Goal: Information Seeking & Learning: Compare options

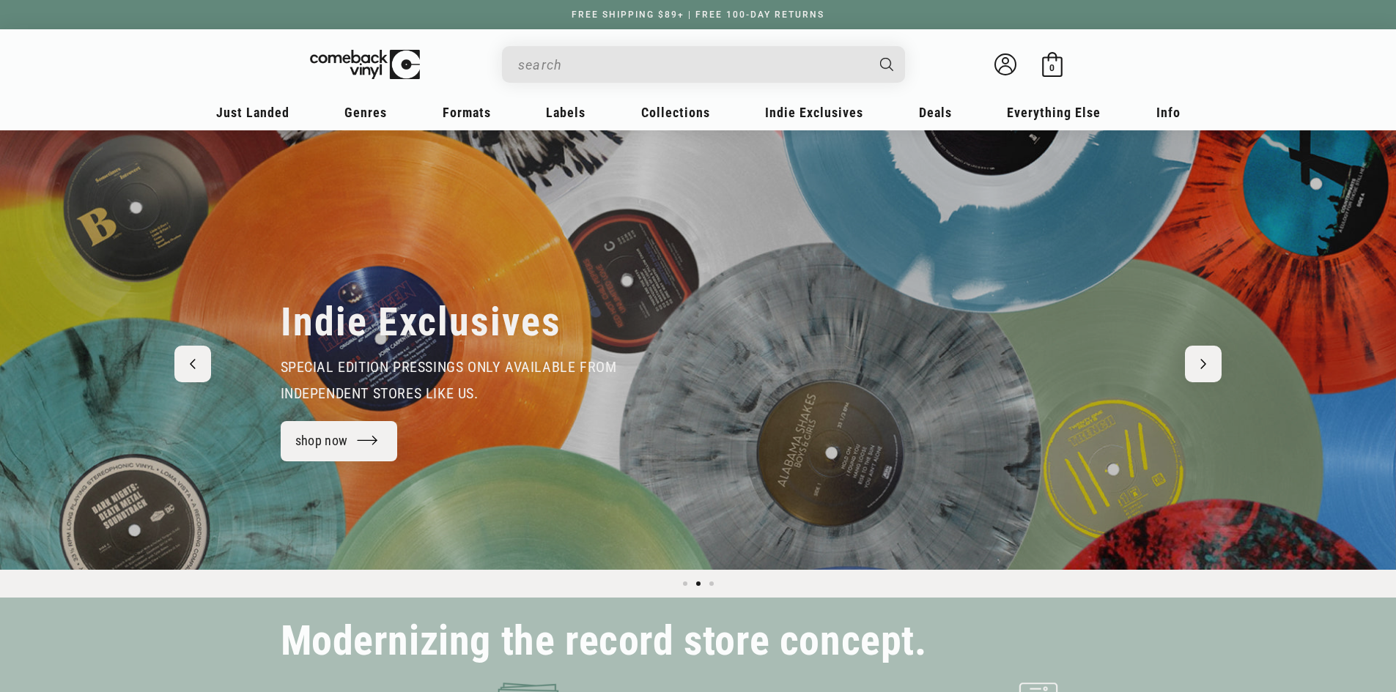
click at [547, 52] on input "Search" at bounding box center [691, 65] width 347 height 30
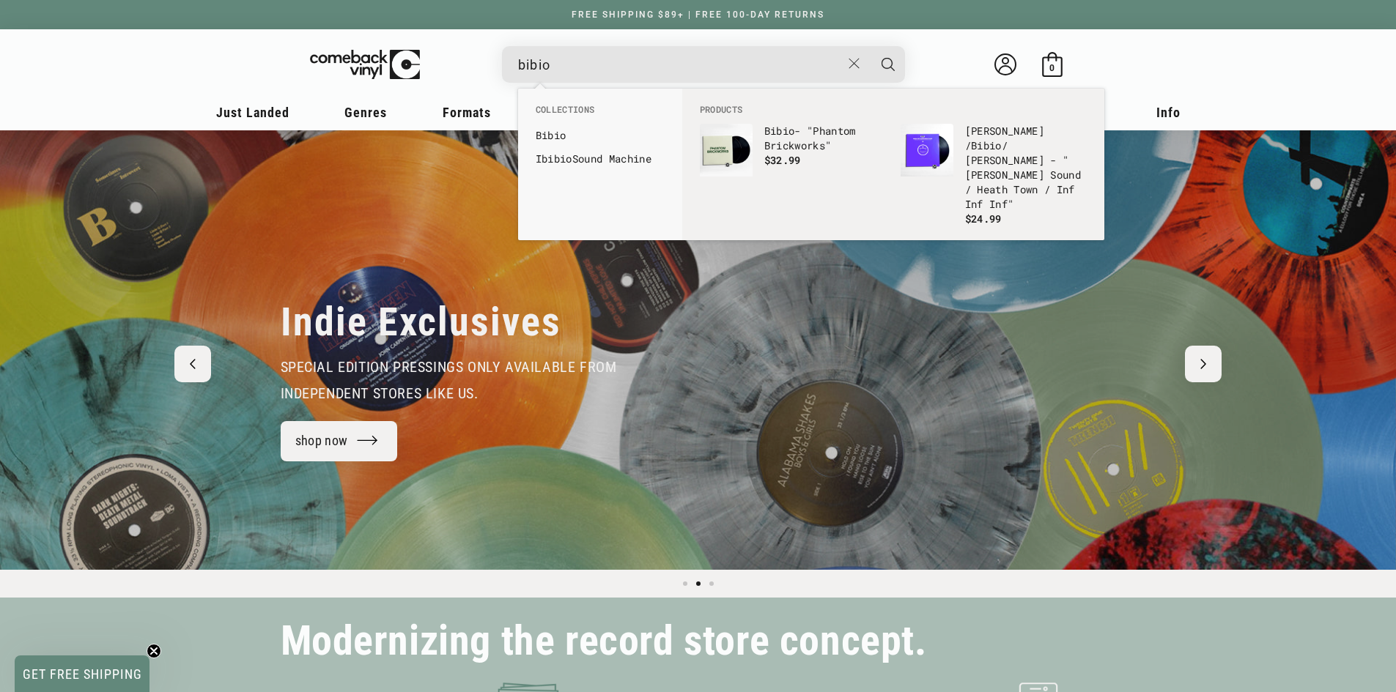
type input "bibio"
click at [870, 46] on button "Search" at bounding box center [888, 64] width 37 height 37
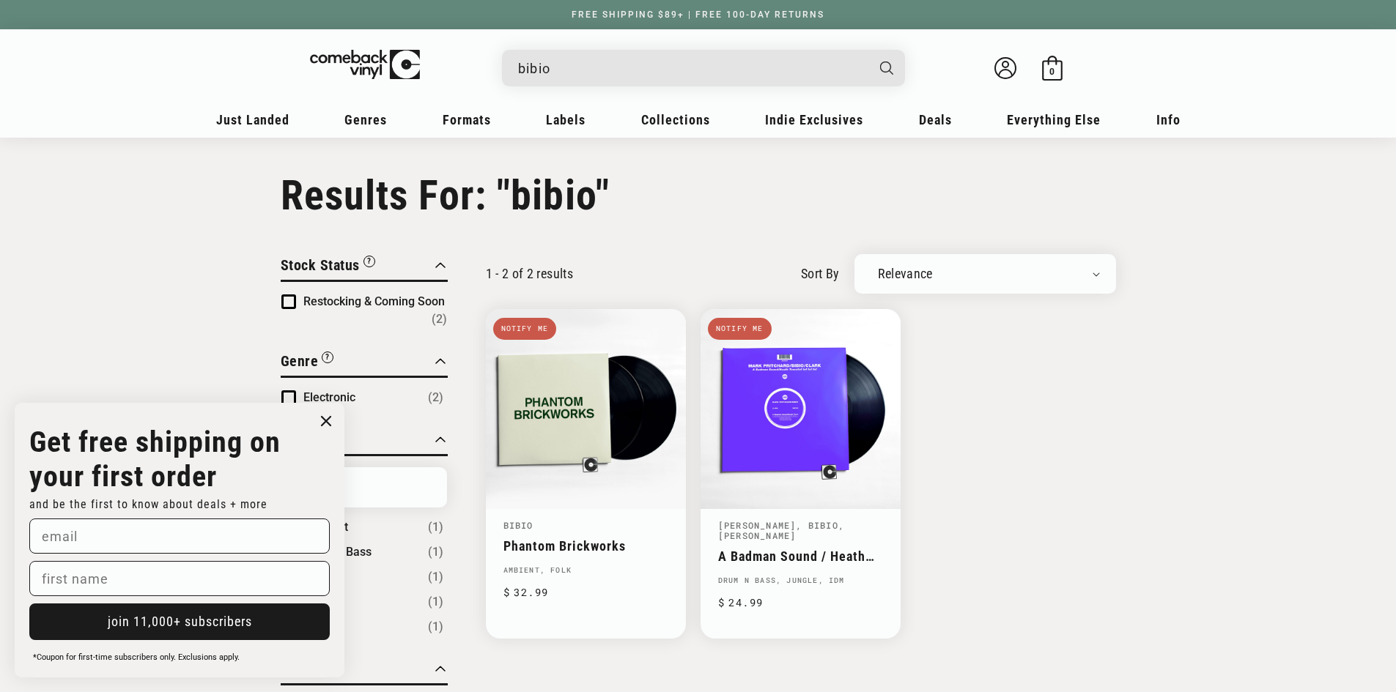
drag, startPoint x: 569, startPoint y: 80, endPoint x: 310, endPoint y: 57, distance: 259.6
click at [315, 57] on div "bibio Welcome back Bag 0 0 items" at bounding box center [698, 71] width 908 height 55
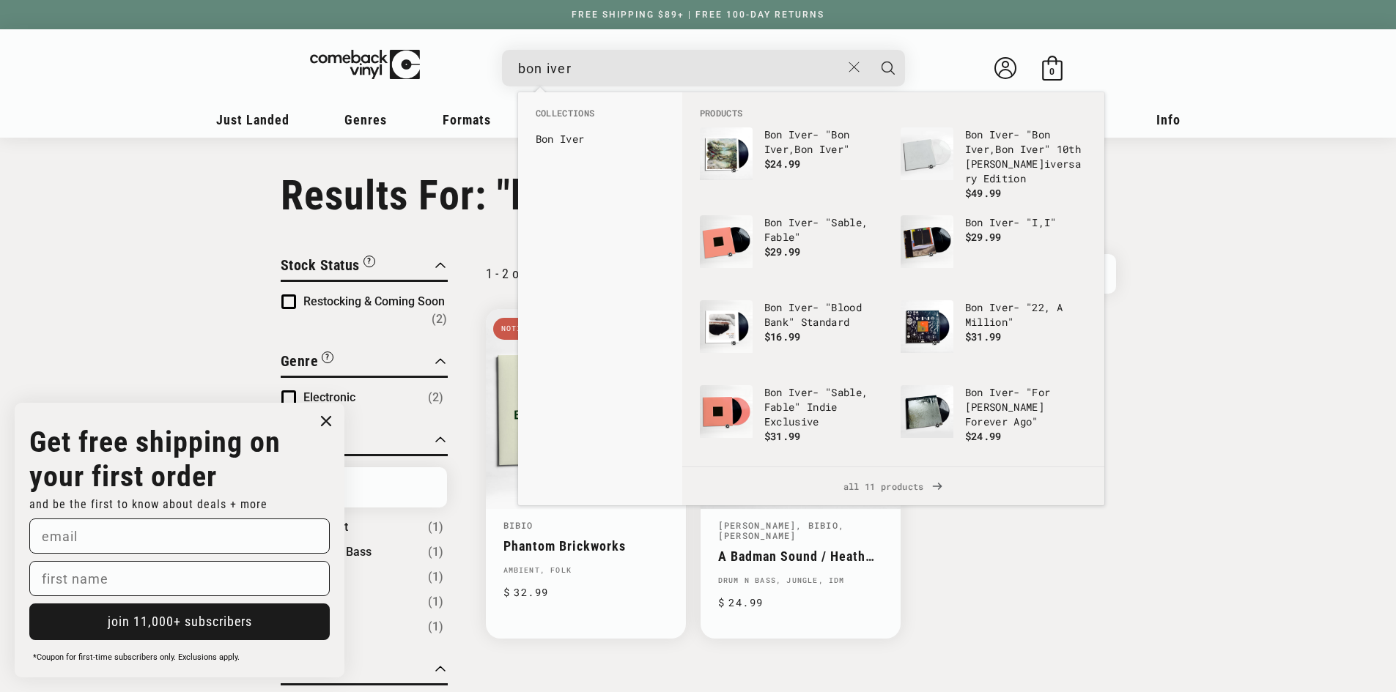
type input "bon iver"
click at [584, 136] on b "Iver" at bounding box center [572, 139] width 24 height 14
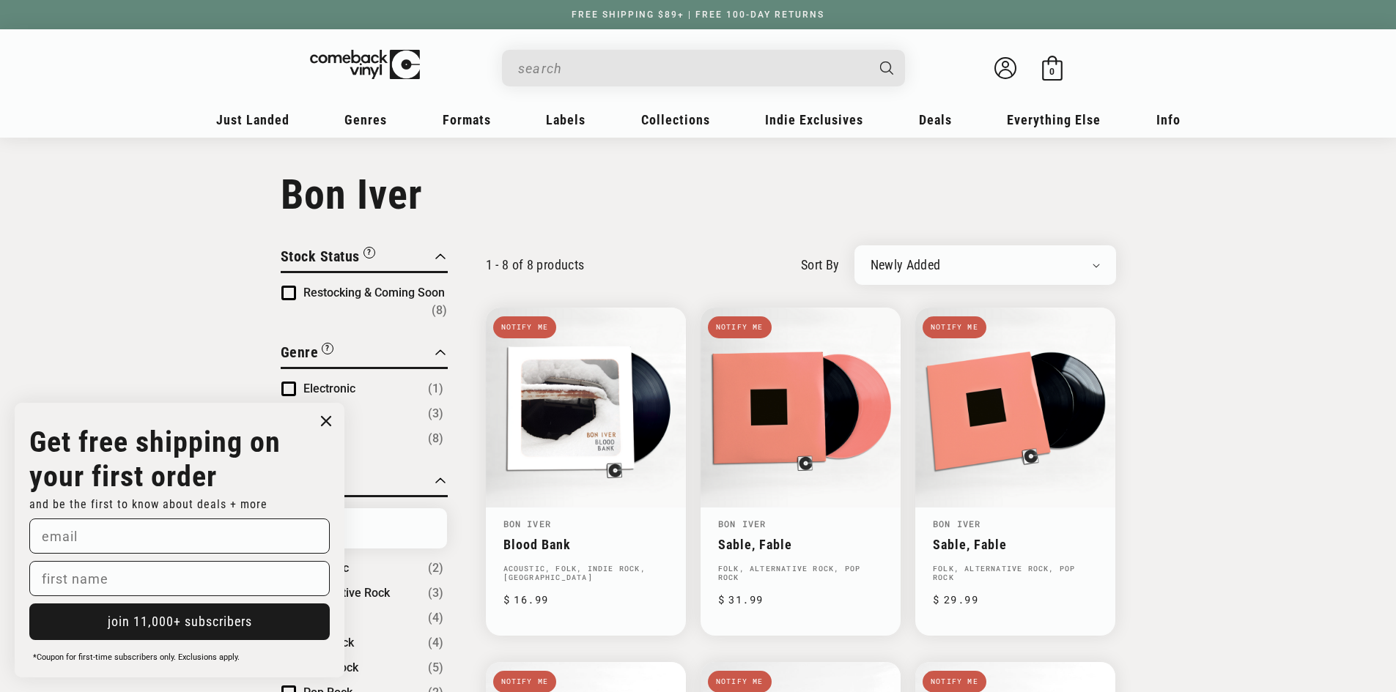
click at [287, 299] on span "Product filter" at bounding box center [288, 293] width 15 height 15
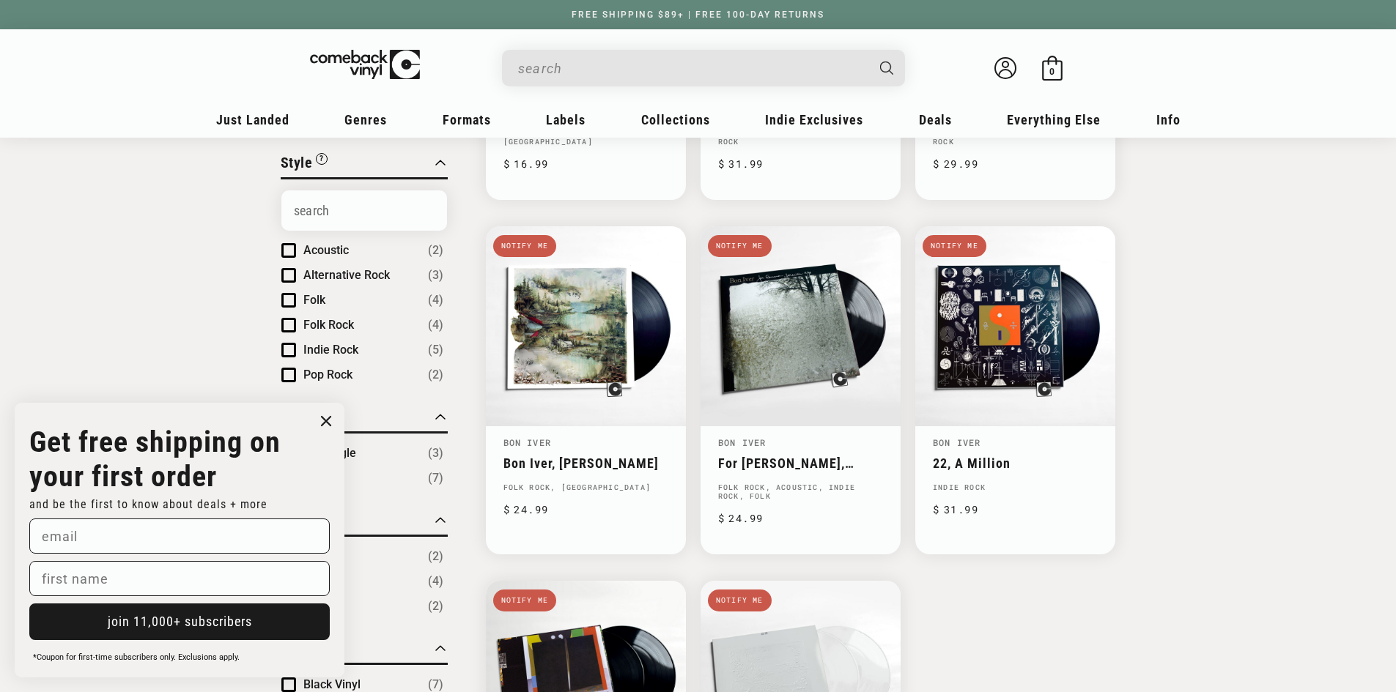
scroll to position [440, 0]
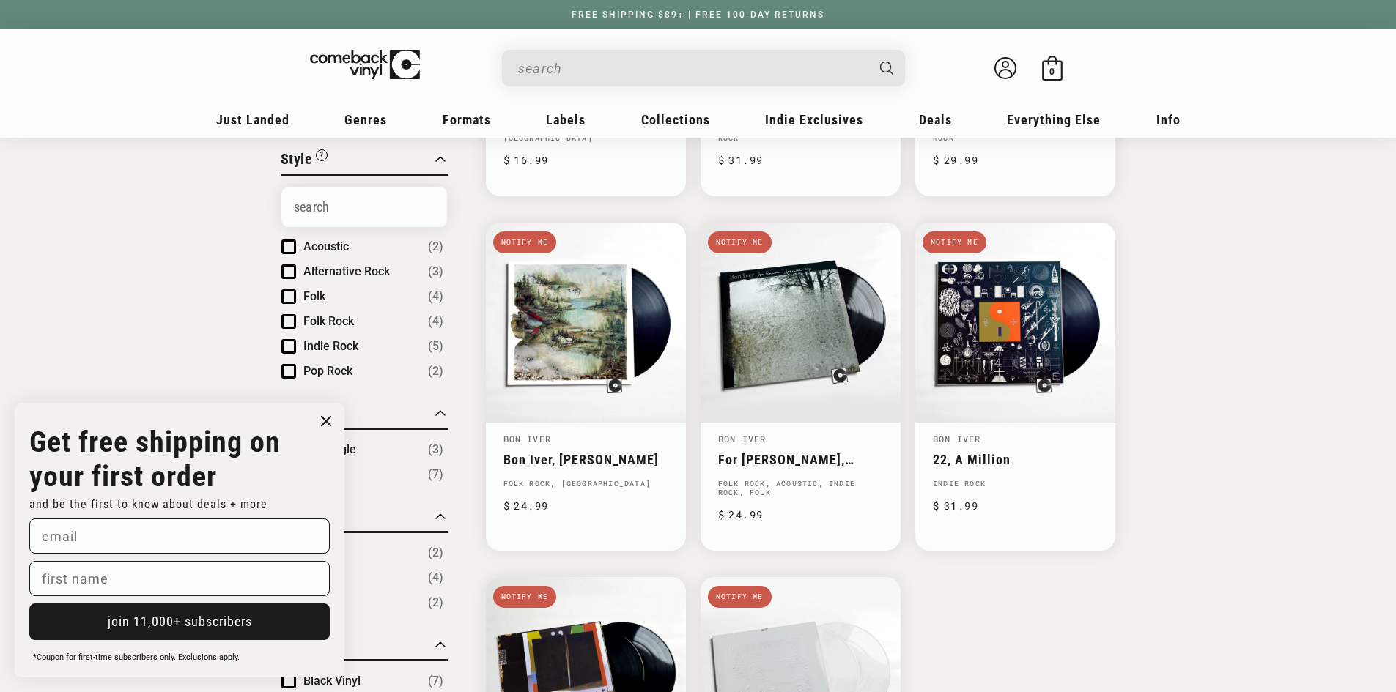
click at [555, 452] on link "Bon Iver, Bon Iver" at bounding box center [585, 459] width 165 height 15
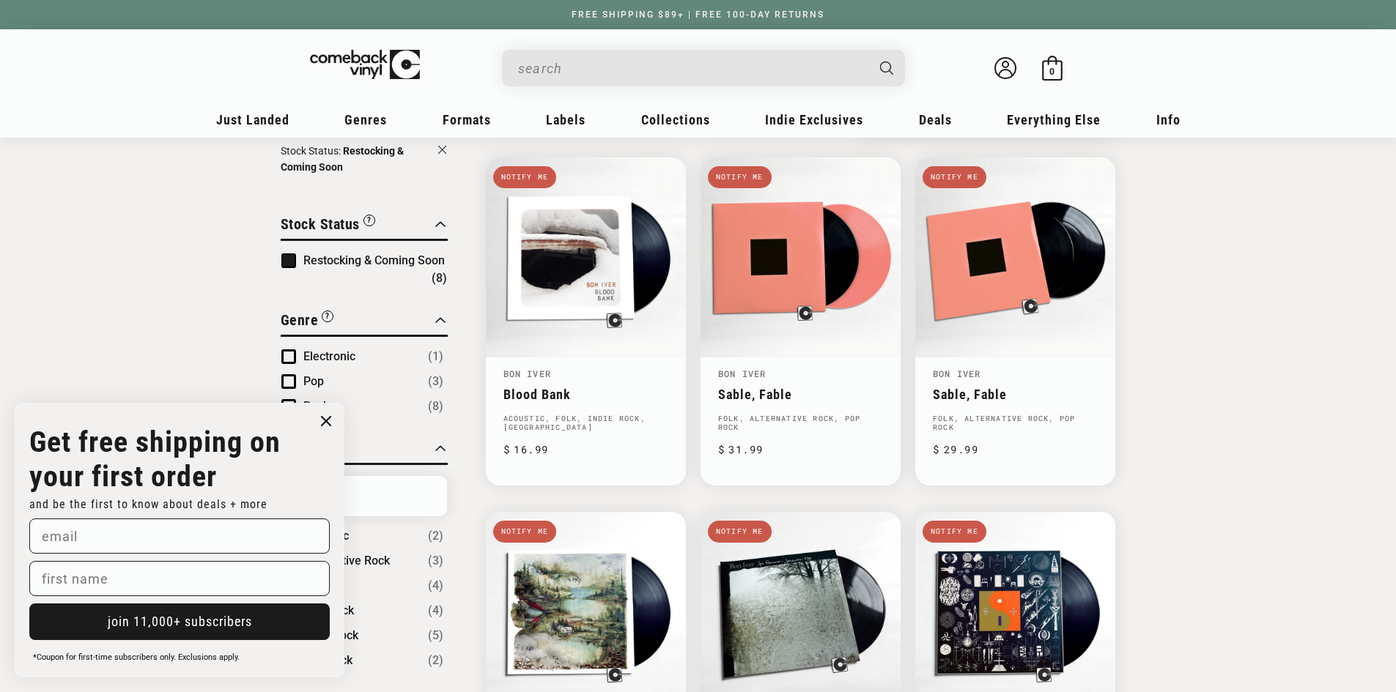
scroll to position [73, 0]
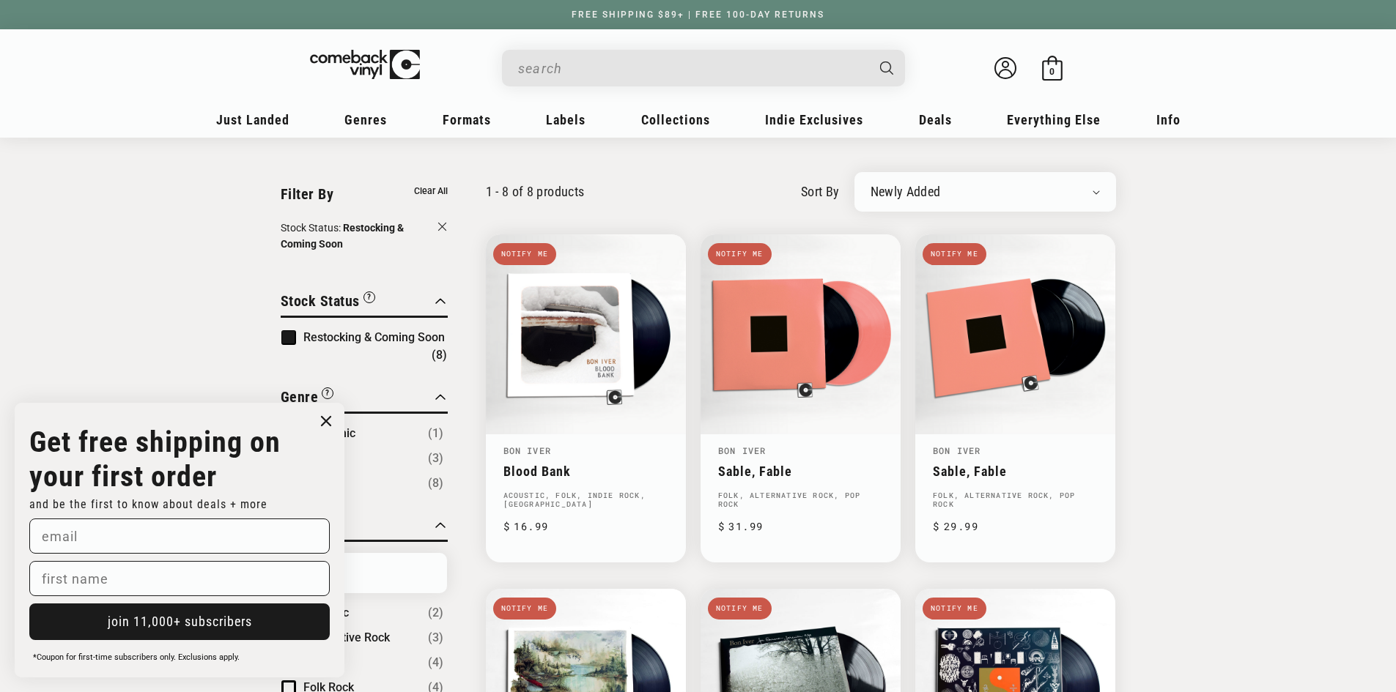
drag, startPoint x: 591, startPoint y: 95, endPoint x: 576, endPoint y: 75, distance: 25.1
click at [588, 88] on div "Welcome back Bag 0 0 items" at bounding box center [698, 71] width 908 height 55
click at [574, 73] on input "When autocomplete results are available use up and down arrows to review and en…" at bounding box center [691, 68] width 347 height 30
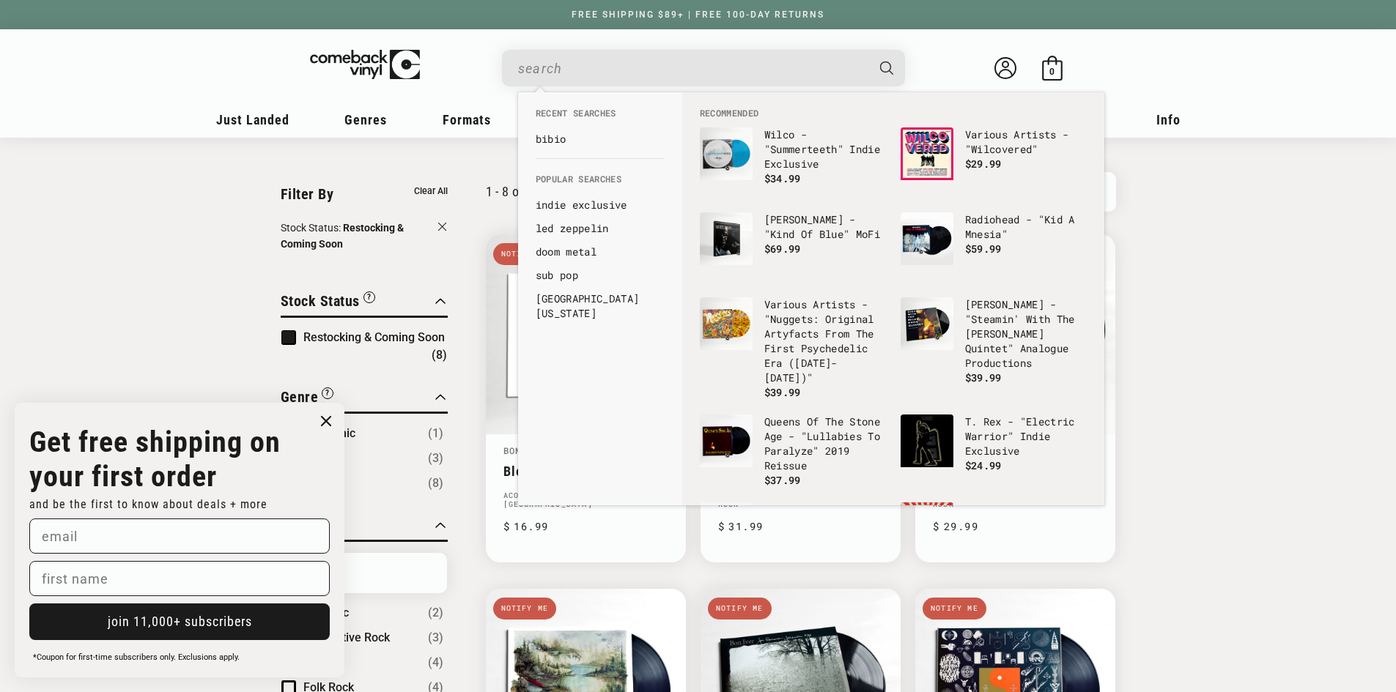
click at [624, 68] on input "When autocomplete results are available use up and down arrows to review and en…" at bounding box center [691, 68] width 347 height 30
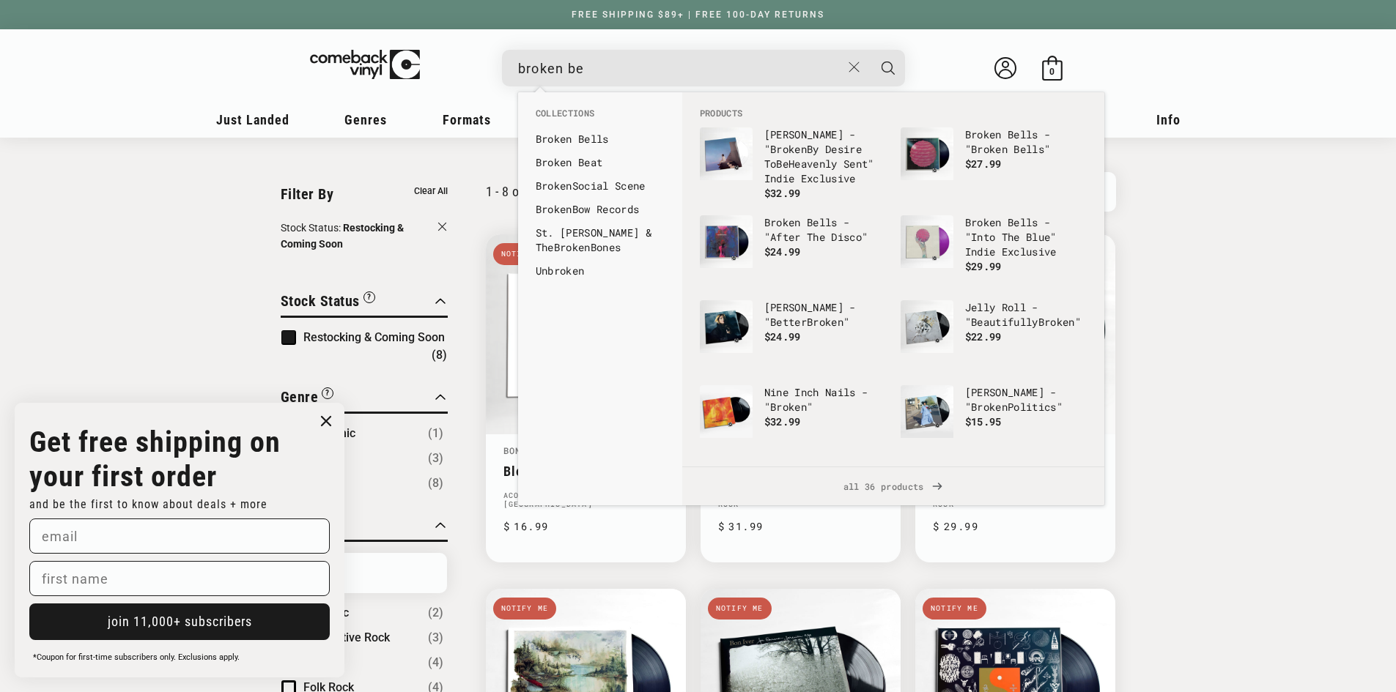
click at [598, 130] on li "Broken Be lls" at bounding box center [600, 138] width 144 height 23
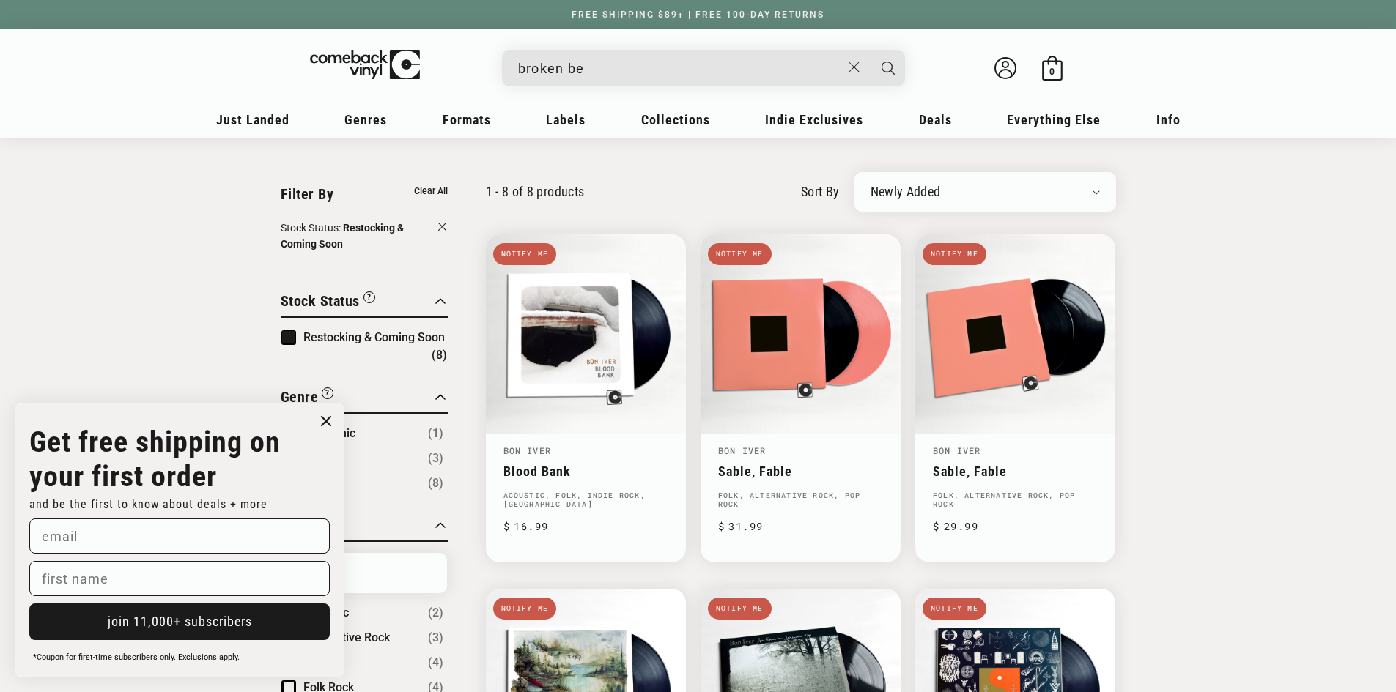
click at [596, 86] on div "broken be Neneh Cherry - "Broken Politics" Regular price $ 19.99 Regular price …" at bounding box center [698, 71] width 908 height 55
click at [601, 77] on input "broken be" at bounding box center [679, 68] width 323 height 30
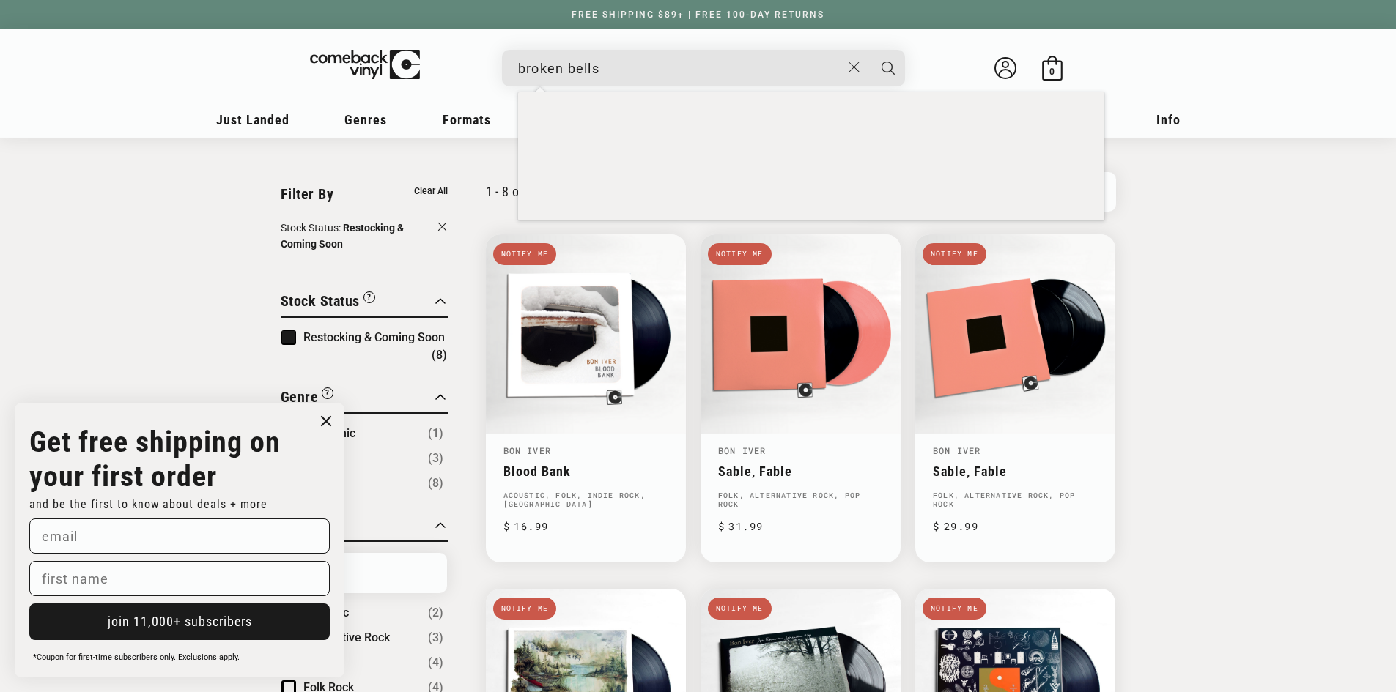
type input "broken bells"
click at [870, 50] on button "Search" at bounding box center [888, 68] width 37 height 37
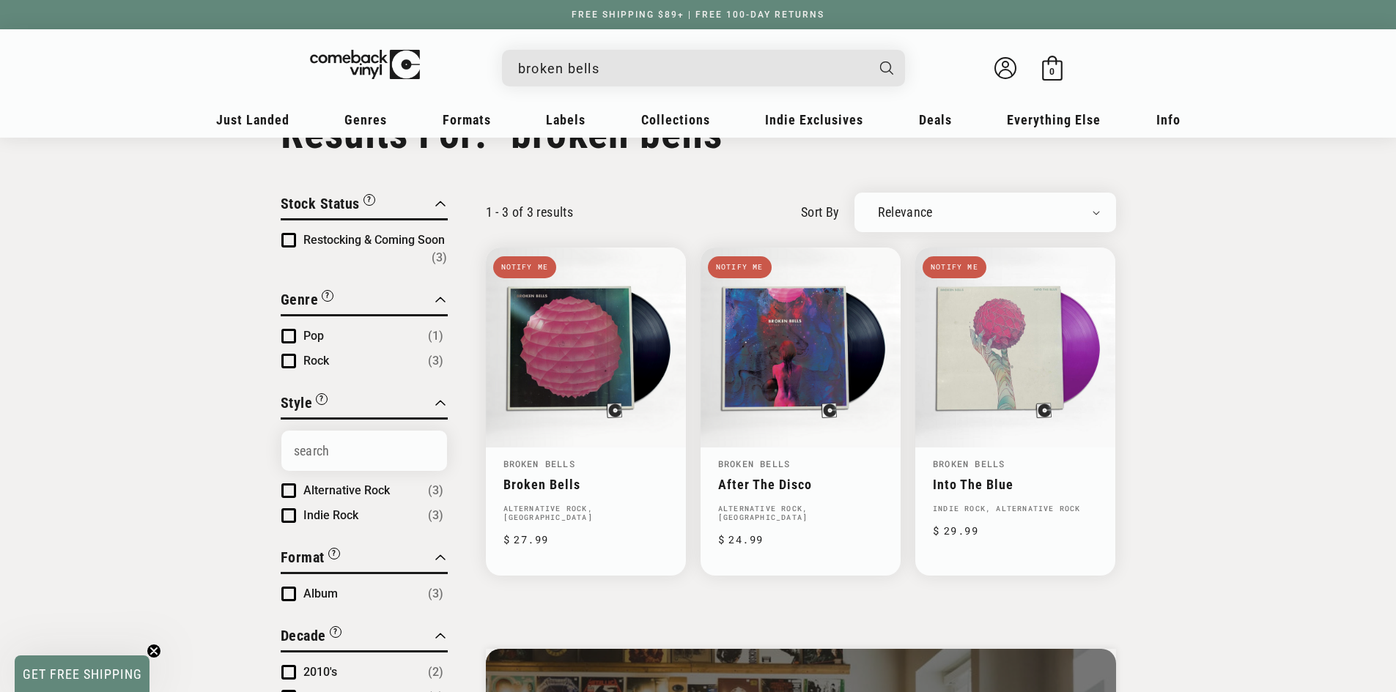
scroll to position [147, 0]
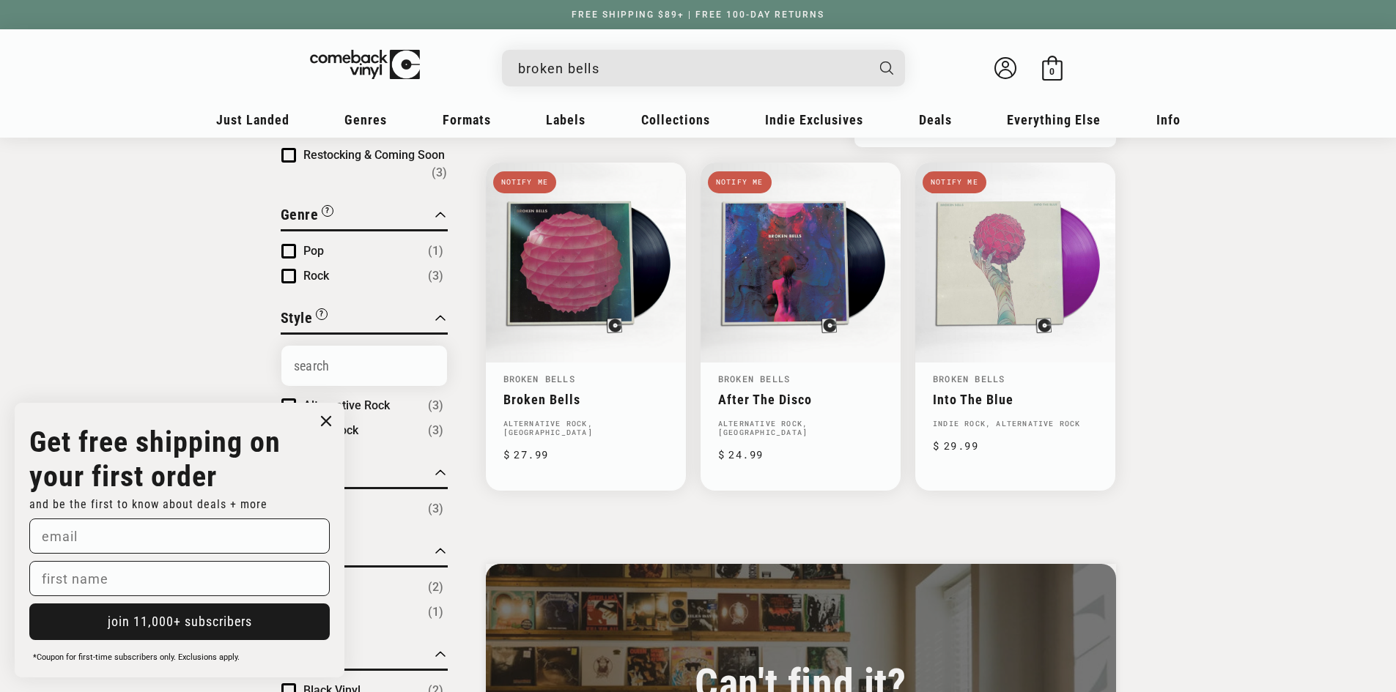
drag, startPoint x: 626, startPoint y: 62, endPoint x: 390, endPoint y: 75, distance: 235.5
click at [377, 77] on div "broken bells Welcome back Bag 0 0 items" at bounding box center [698, 71] width 908 height 55
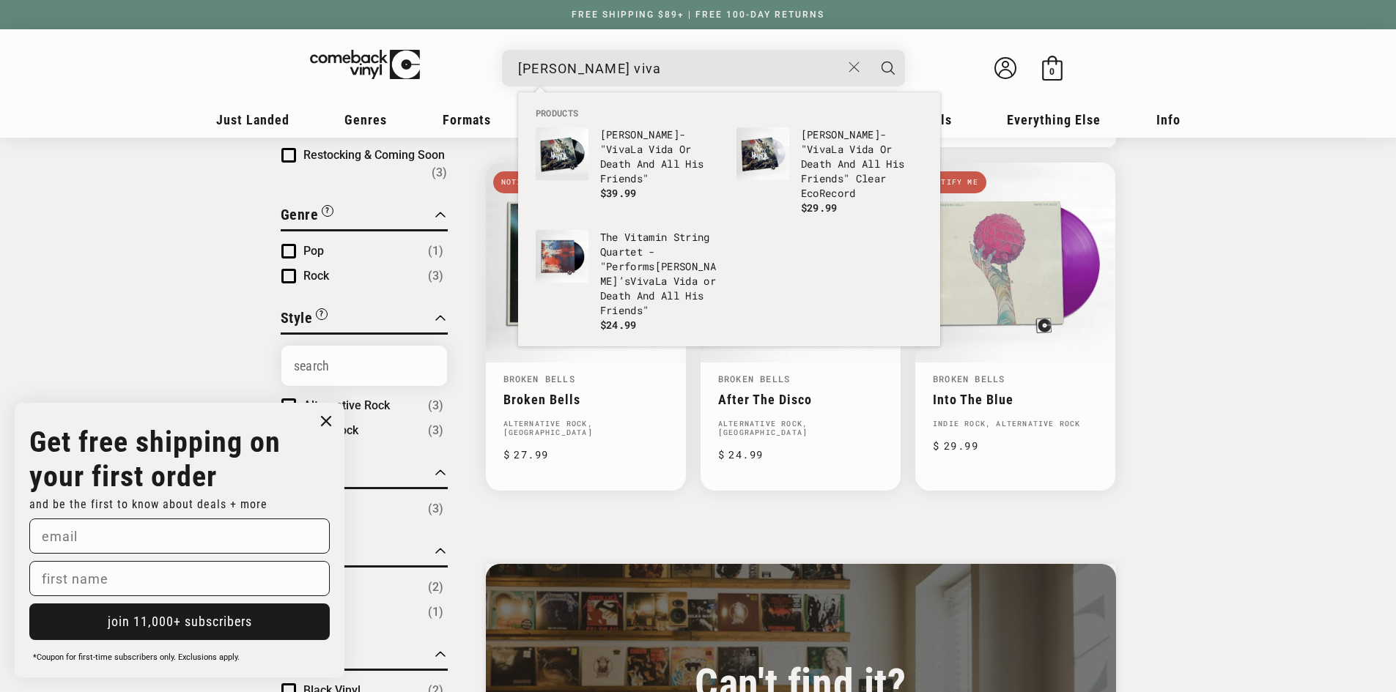
type input "[PERSON_NAME] viva"
click at [870, 50] on button "Search" at bounding box center [888, 68] width 37 height 37
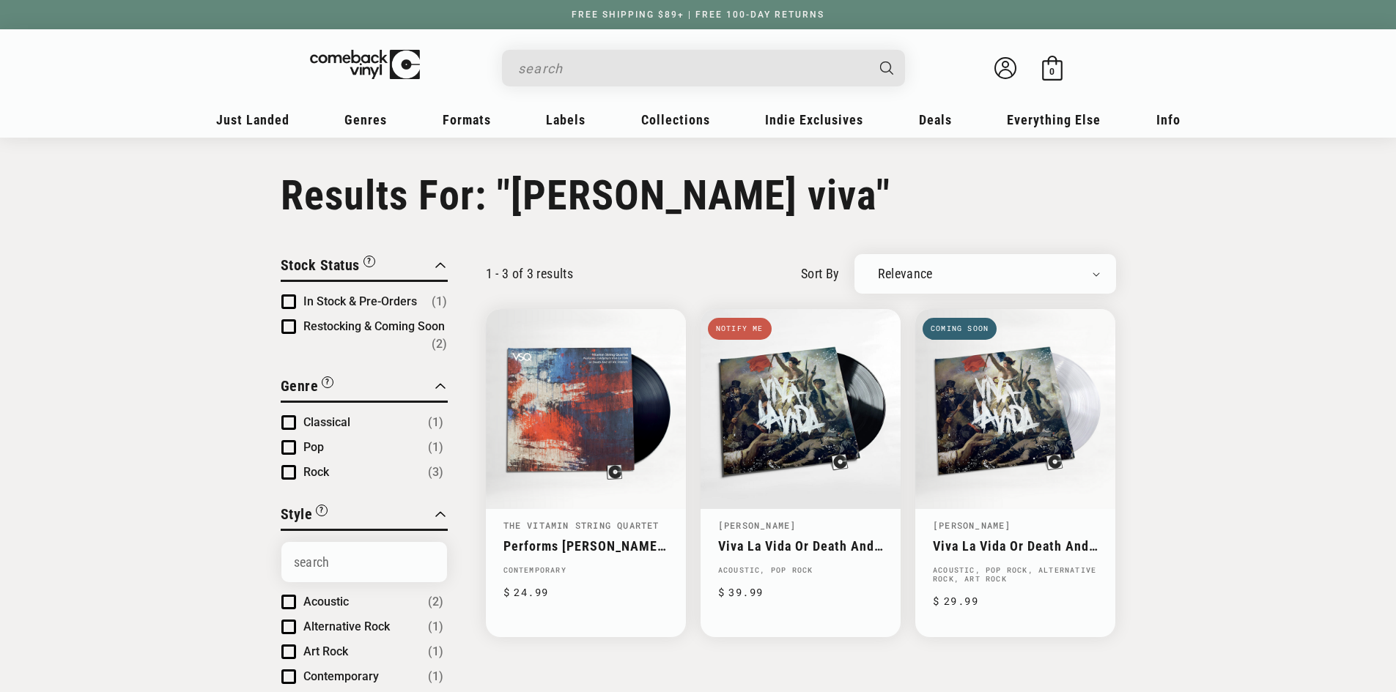
type input "[PERSON_NAME] viva"
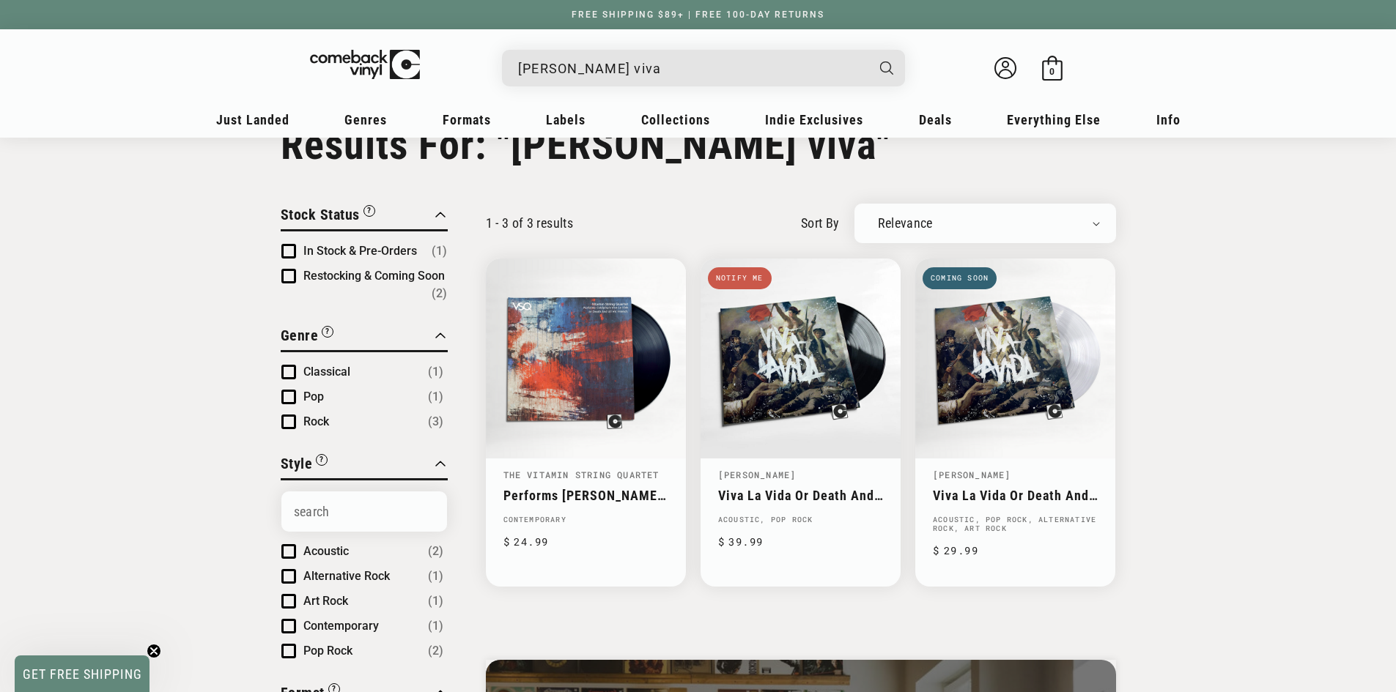
scroll to position [73, 0]
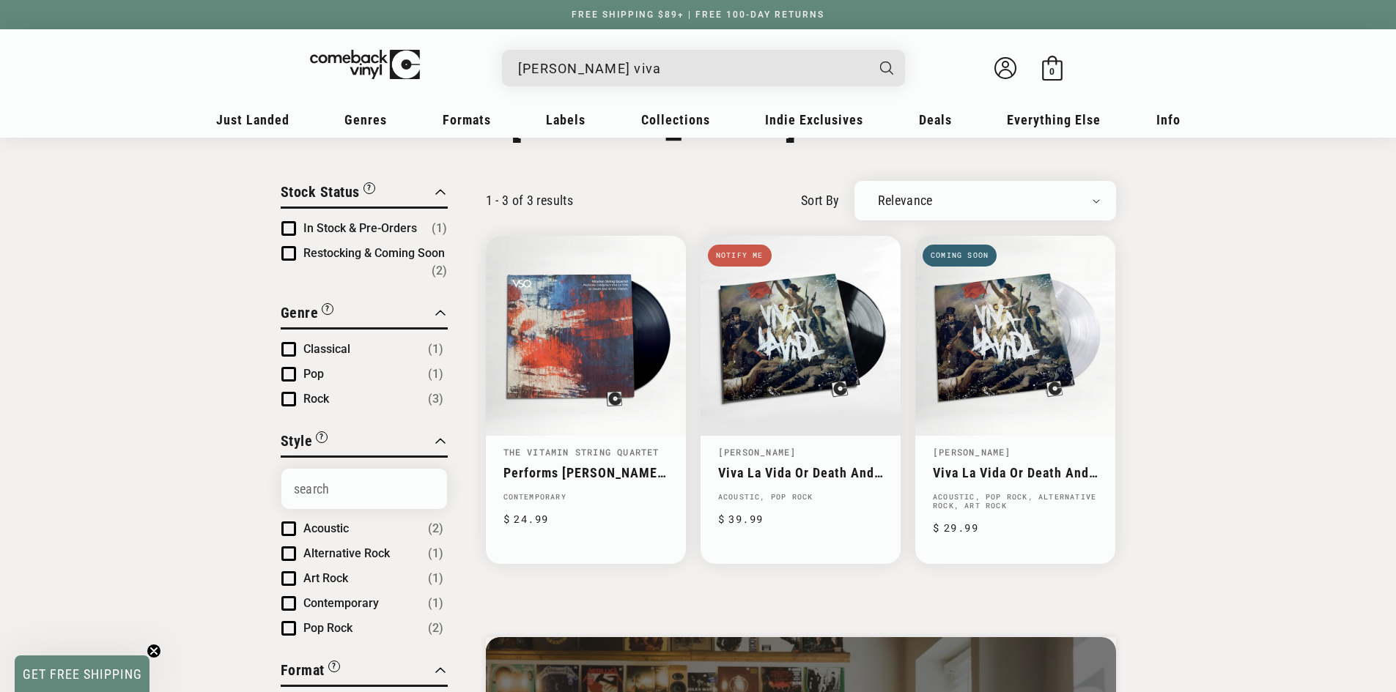
click at [1024, 473] on link "Viva La Vida Or Death And All His Friends" at bounding box center [1015, 472] width 165 height 15
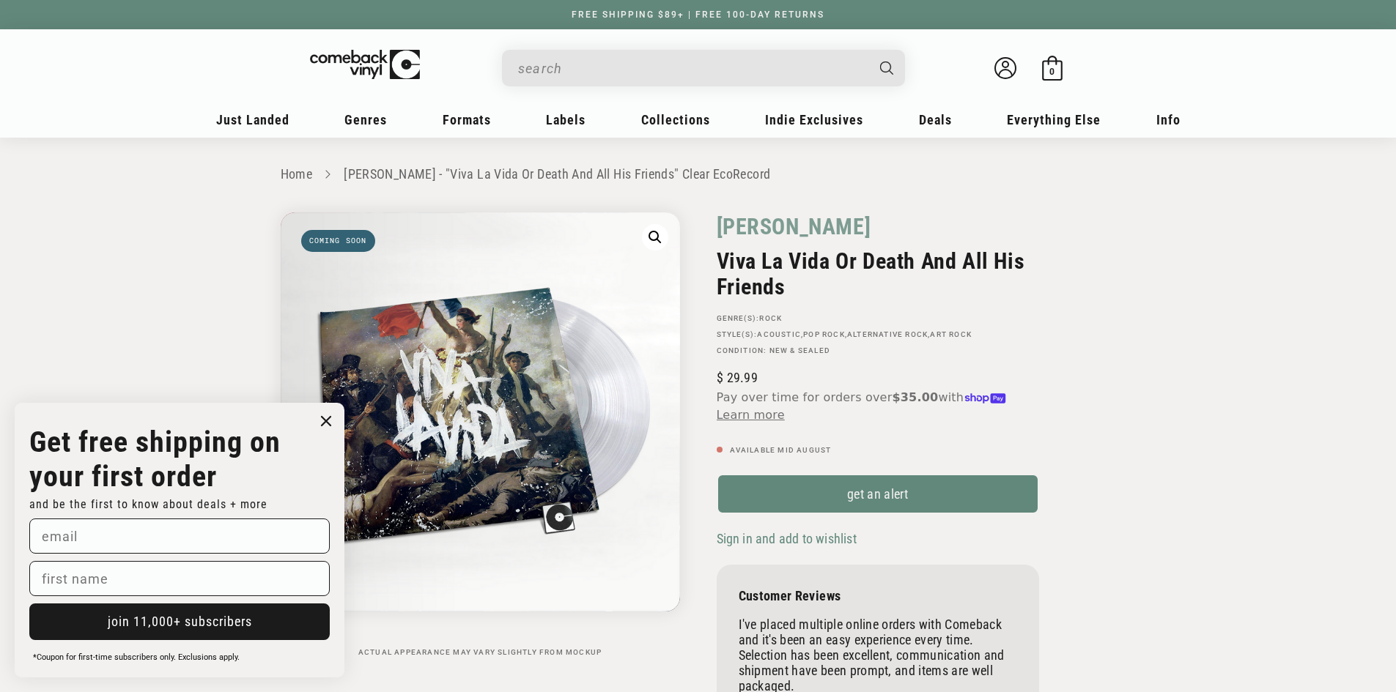
click at [619, 72] on input "When autocomplete results are available use up and down arrows to review and en…" at bounding box center [691, 68] width 347 height 30
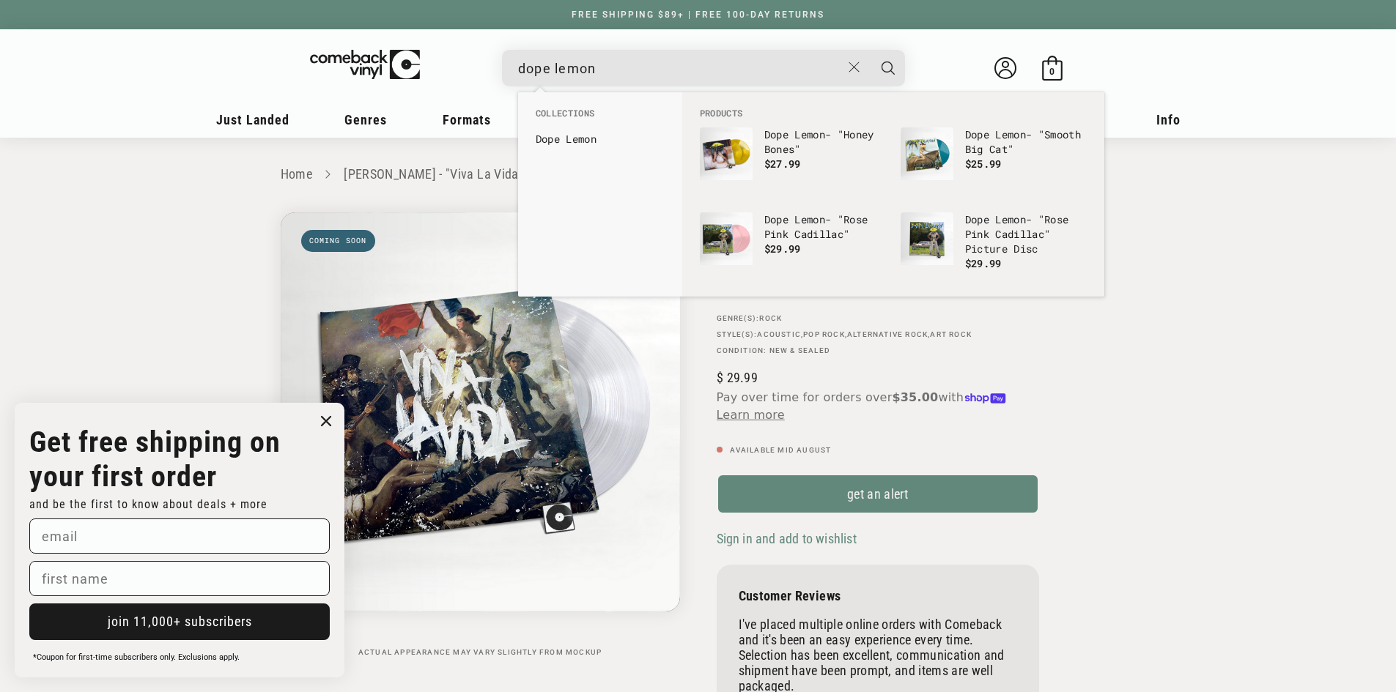
type input "dope lemon"
click at [870, 50] on button "Search" at bounding box center [888, 68] width 37 height 37
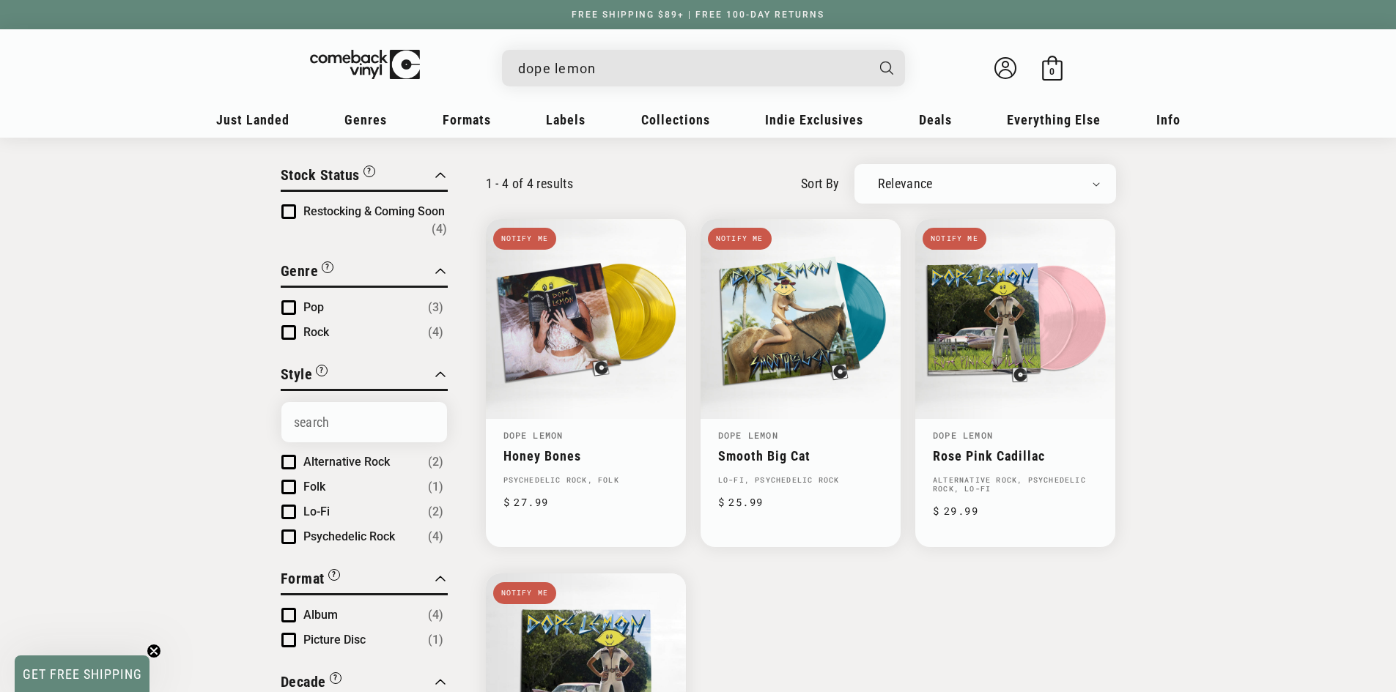
scroll to position [73, 0]
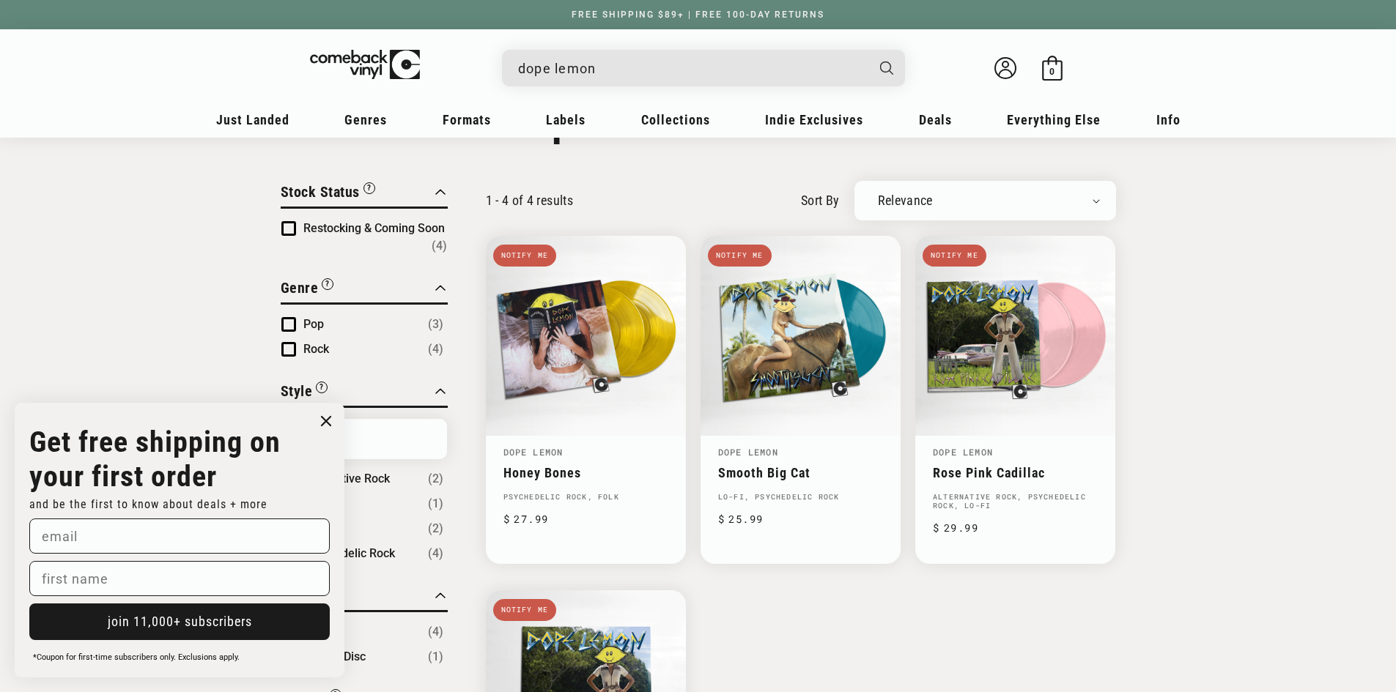
drag, startPoint x: 612, startPoint y: 73, endPoint x: 330, endPoint y: 60, distance: 282.3
click at [330, 62] on div "dope lemon Welcome back Bag 0 0 items" at bounding box center [698, 71] width 908 height 55
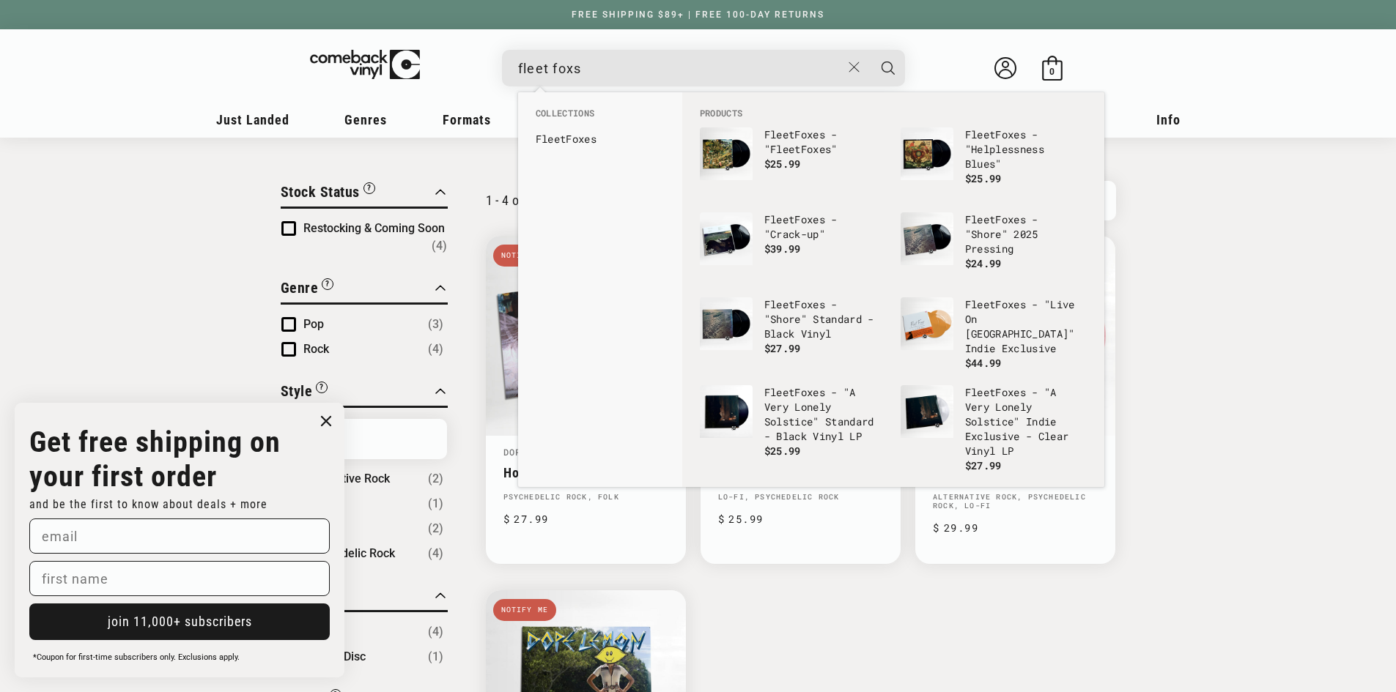
type input "fleet foxs"
click at [558, 135] on b "Fleet" at bounding box center [551, 139] width 31 height 14
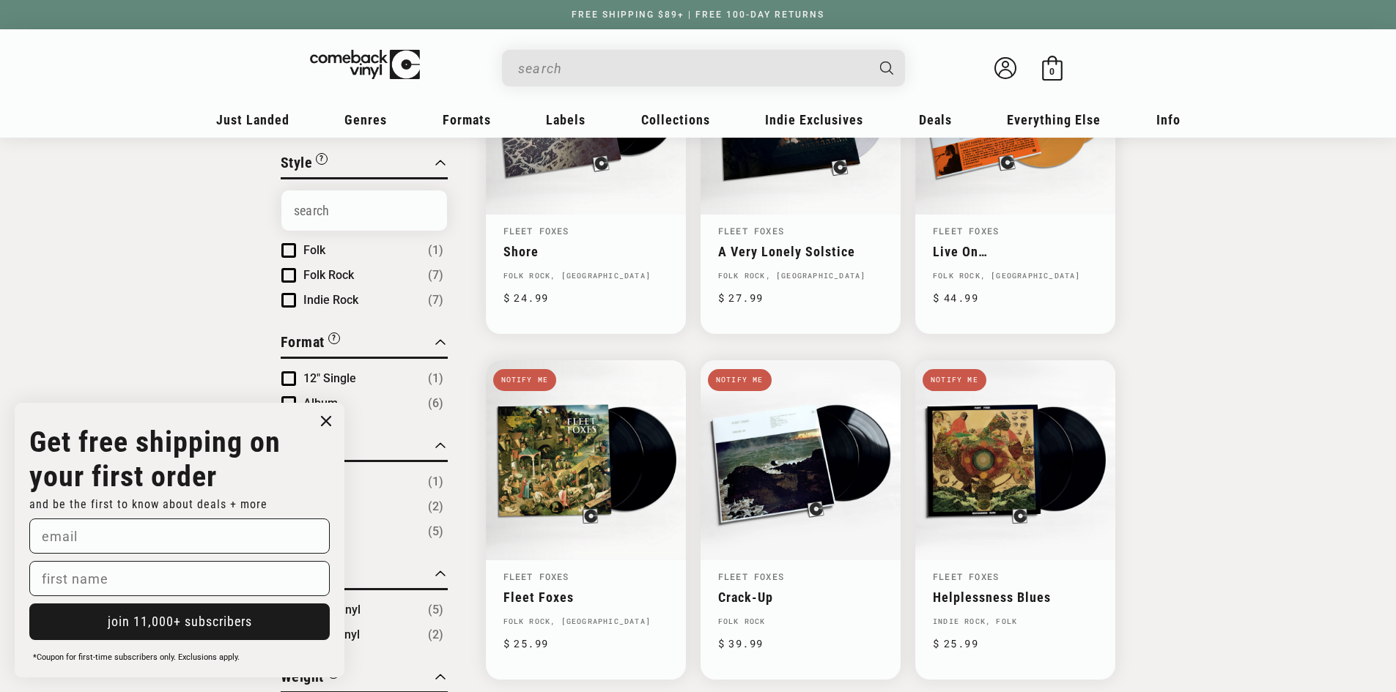
scroll to position [147, 0]
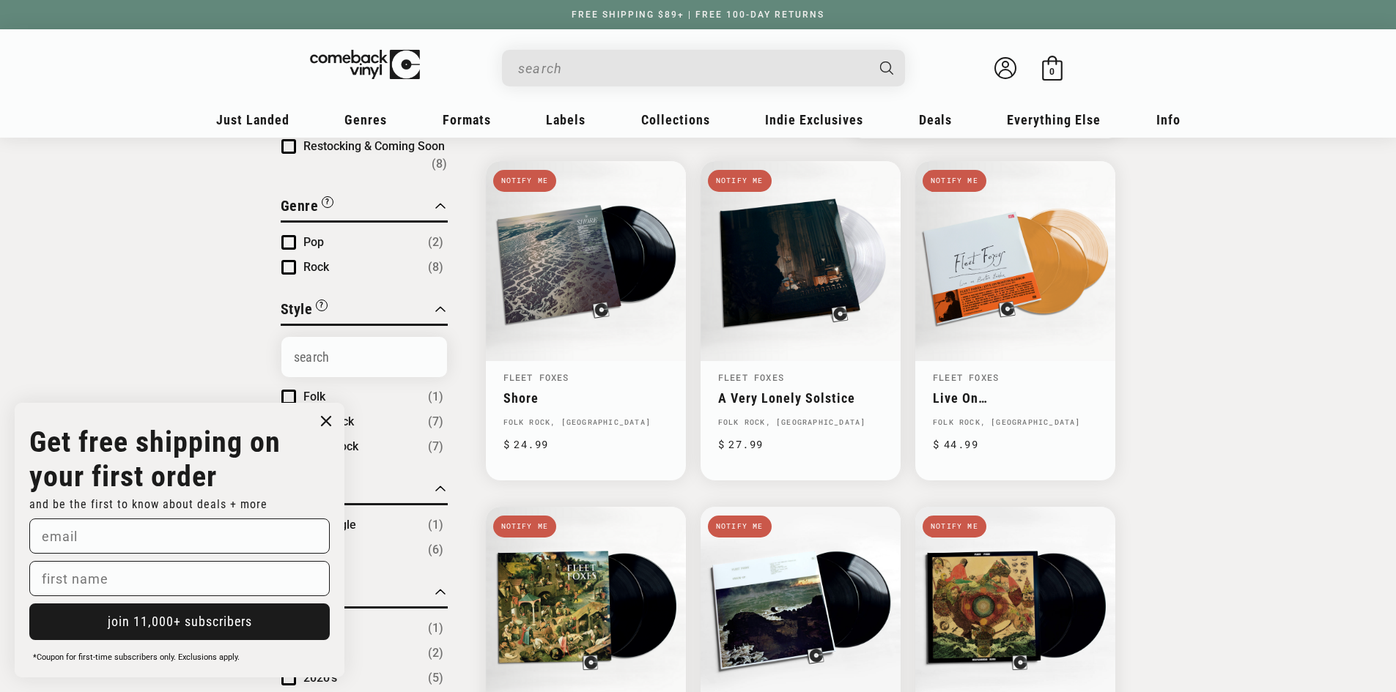
click at [607, 72] on input "When autocomplete results are available use up and down arrows to review and en…" at bounding box center [691, 68] width 347 height 30
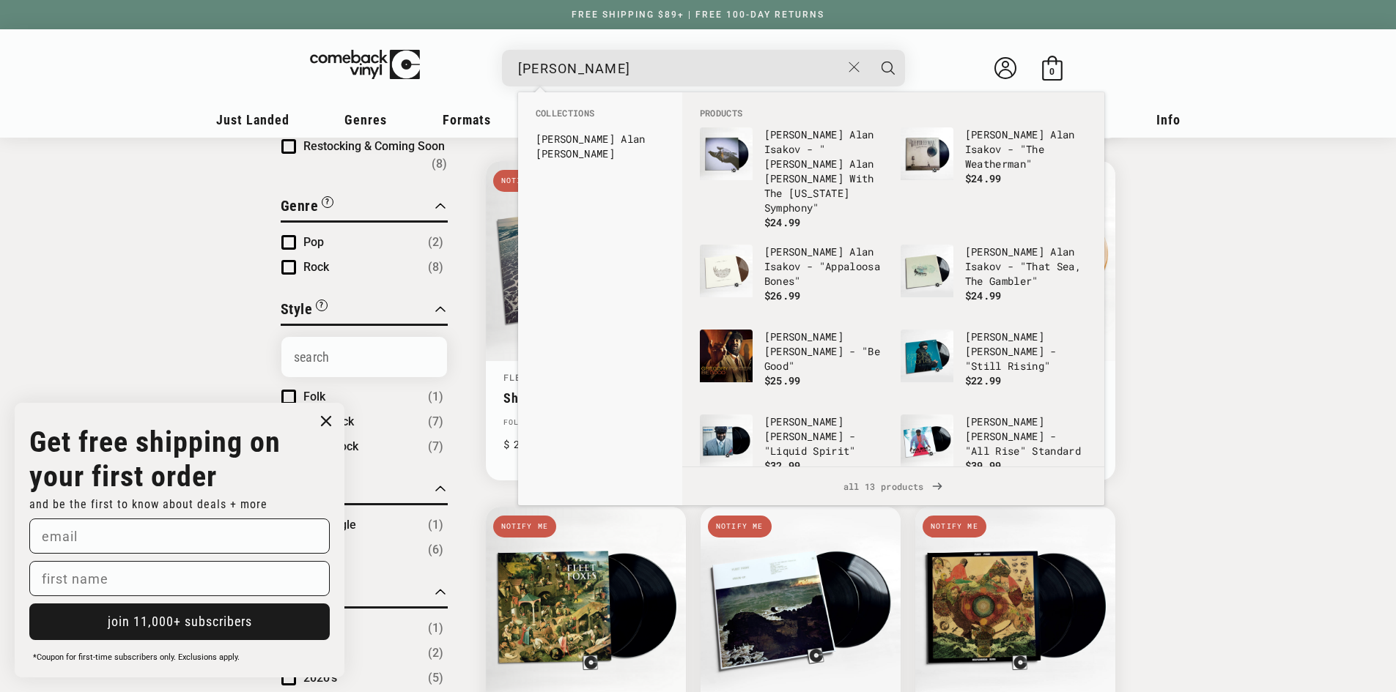
click at [617, 149] on li "Gregory Al an Isakov" at bounding box center [600, 146] width 144 height 38
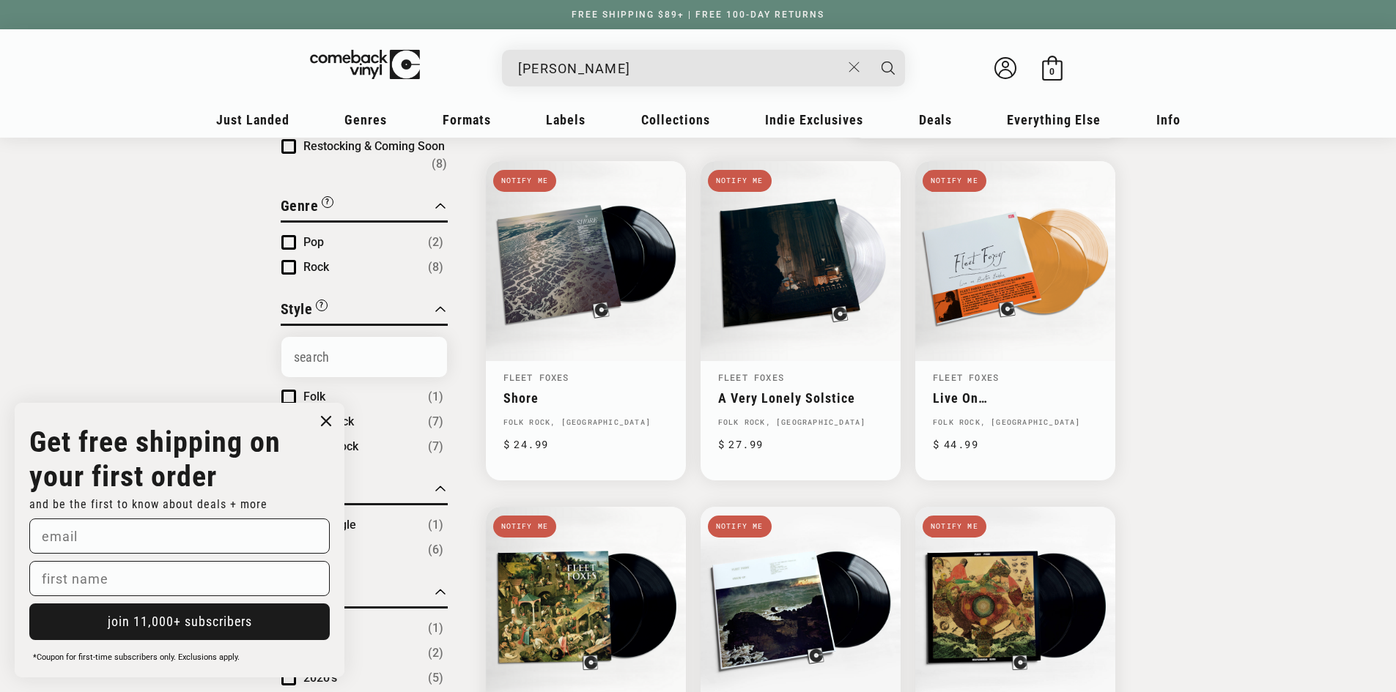
click at [603, 62] on input "gregory al" at bounding box center [679, 68] width 323 height 30
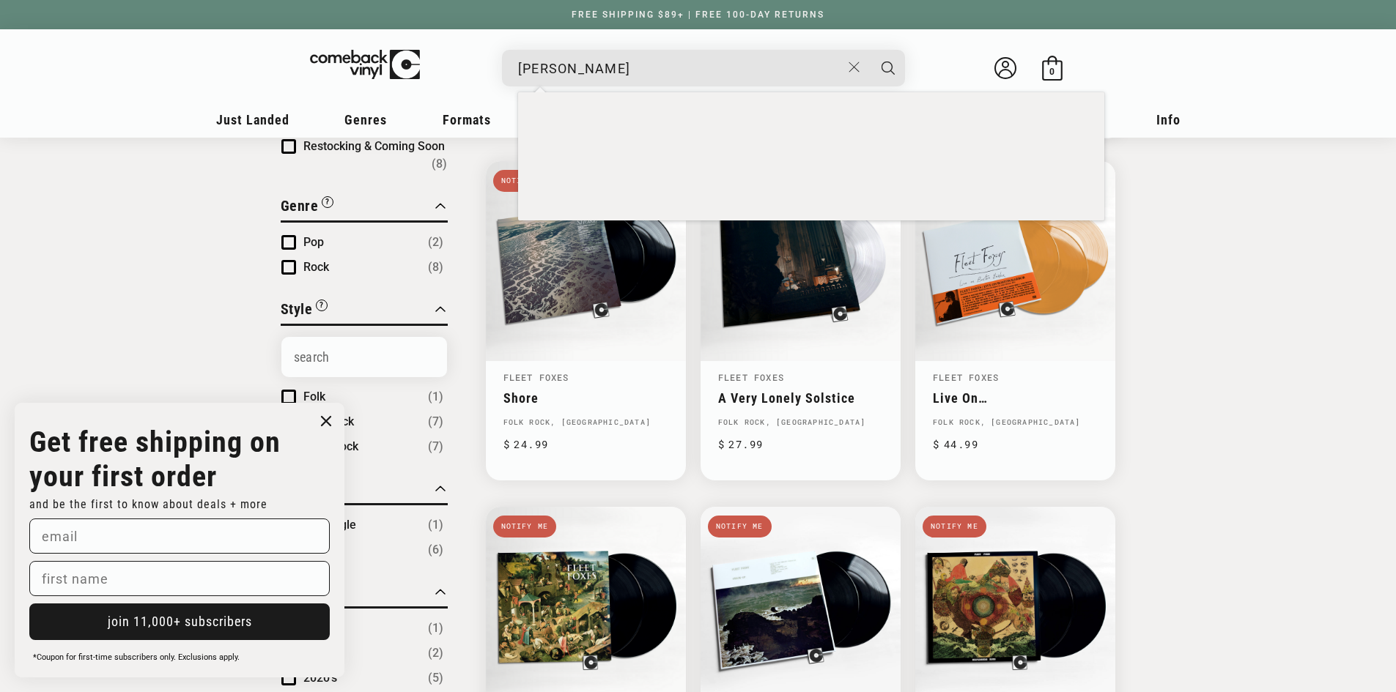
type input "[PERSON_NAME]"
click at [870, 50] on button "Search" at bounding box center [888, 68] width 37 height 37
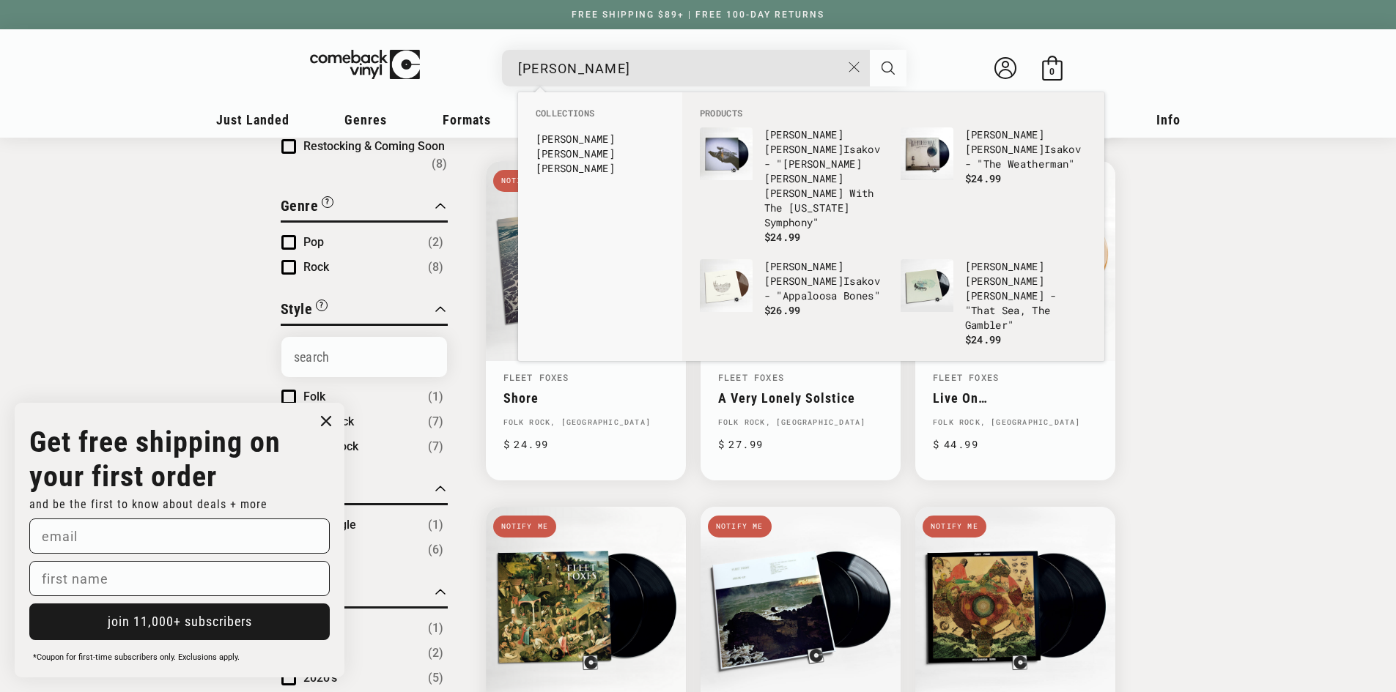
click at [882, 62] on icon "Search" at bounding box center [887, 68] width 13 height 13
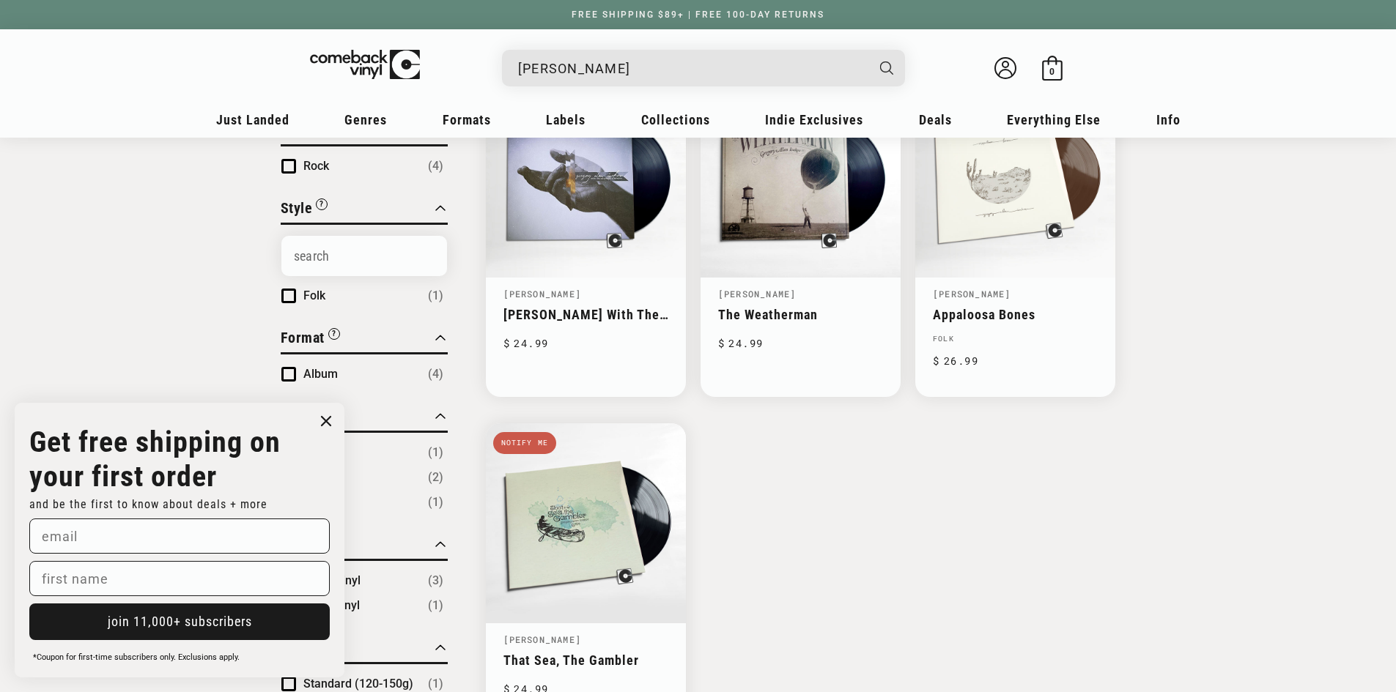
scroll to position [147, 0]
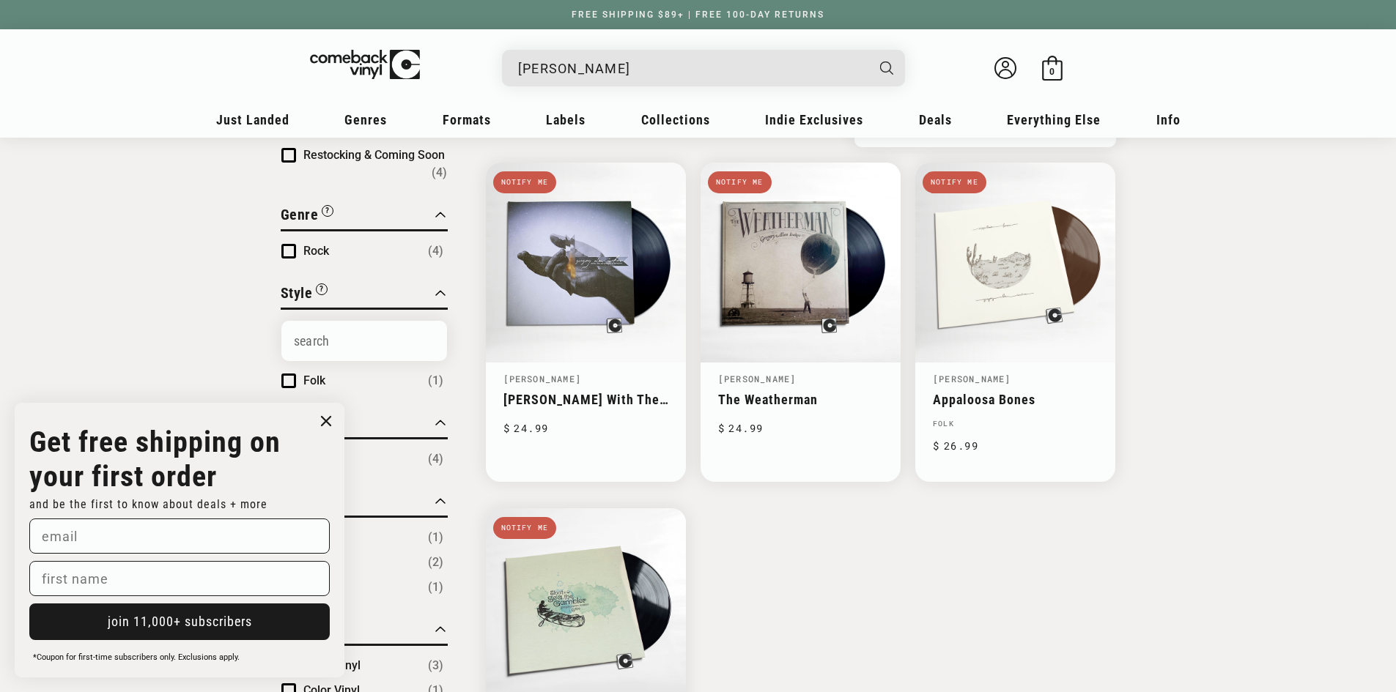
drag, startPoint x: 620, startPoint y: 56, endPoint x: 446, endPoint y: 62, distance: 173.8
click at [442, 58] on div "[PERSON_NAME] Loading... Welcome back Bag 0 0 items" at bounding box center [698, 71] width 908 height 55
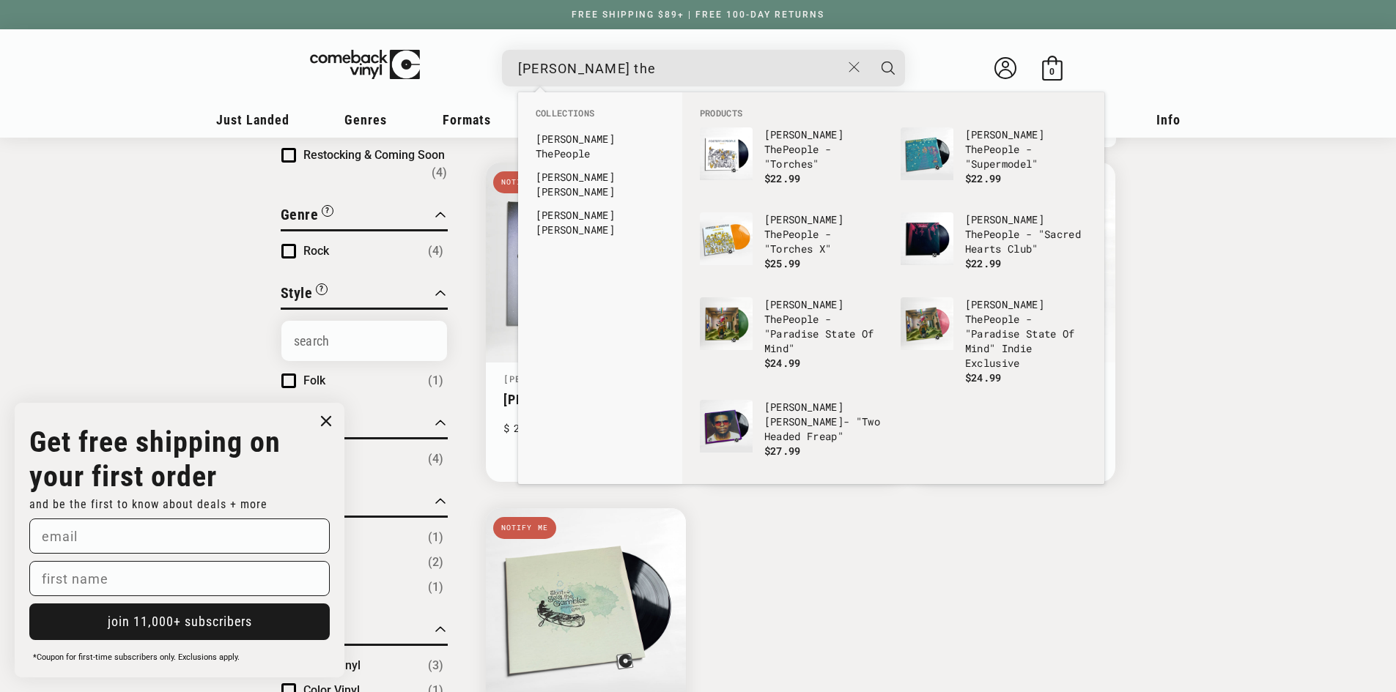
type input "[PERSON_NAME] the"
click at [766, 171] on span "$22.99" at bounding box center [782, 178] width 37 height 14
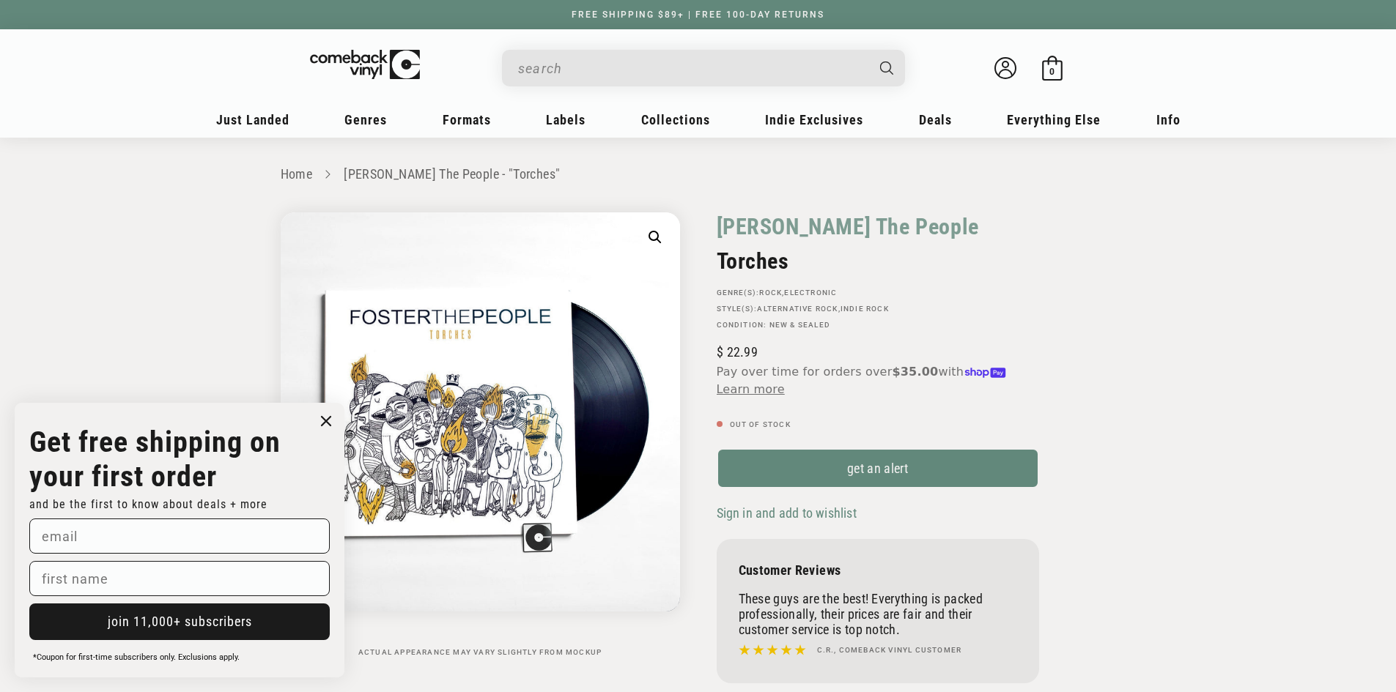
click at [587, 64] on input "When autocomplete results are available use up and down arrows to review and en…" at bounding box center [691, 68] width 347 height 30
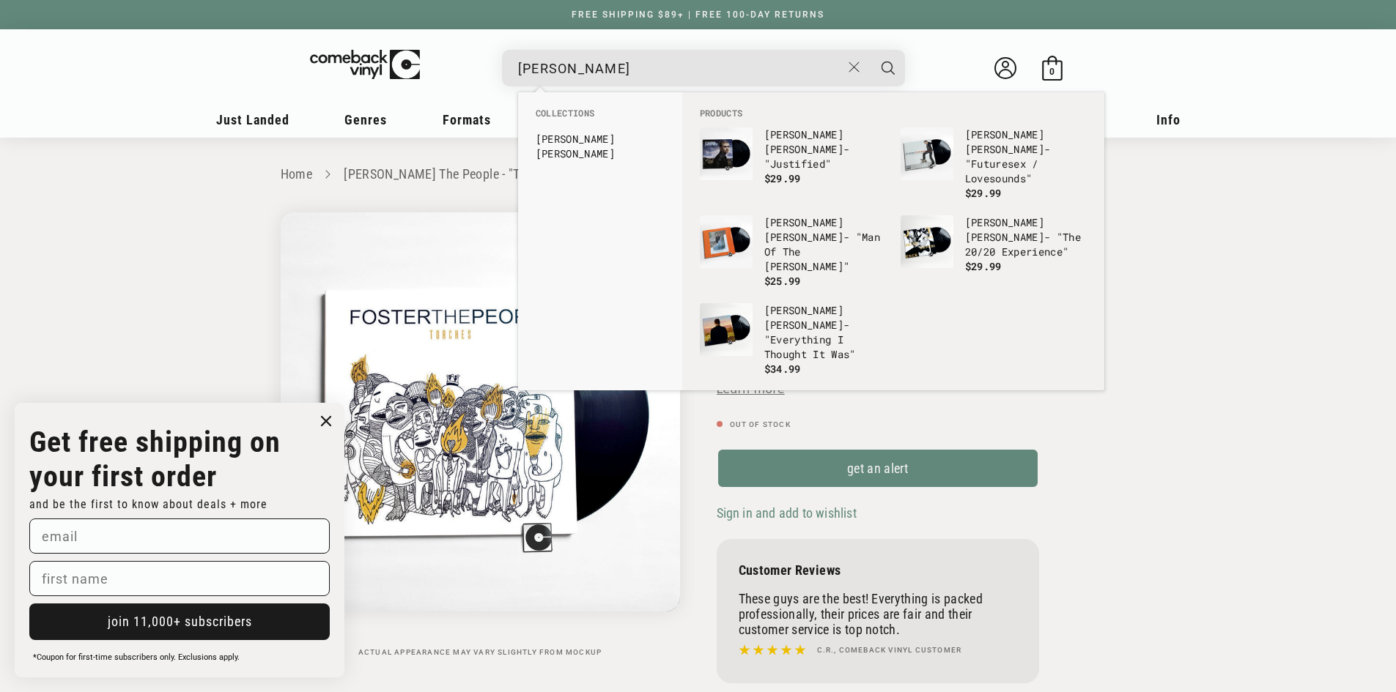
type input "[PERSON_NAME]"
click at [940, 229] on img "Products" at bounding box center [926, 241] width 53 height 53
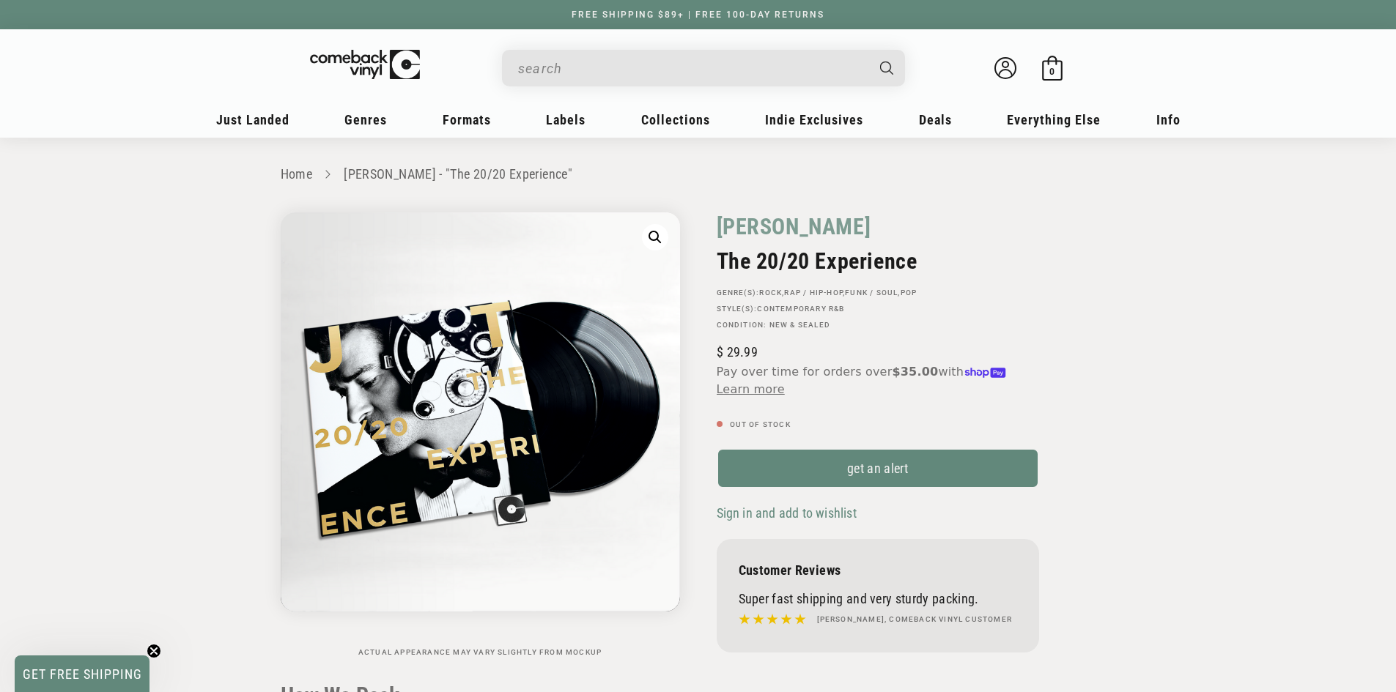
click at [548, 78] on input "When autocomplete results are available use up and down arrows to review and en…" at bounding box center [691, 68] width 347 height 30
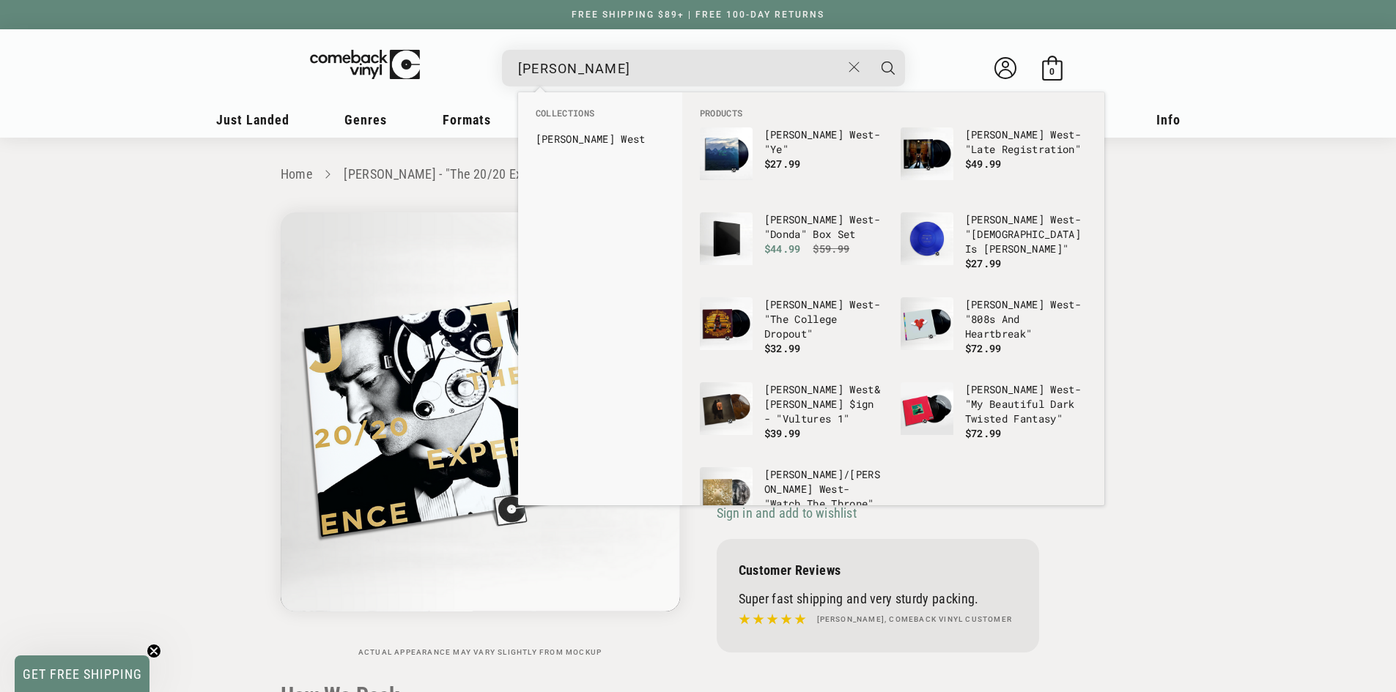
type input "kanye west"
click at [605, 134] on link "Kanye West" at bounding box center [600, 139] width 129 height 15
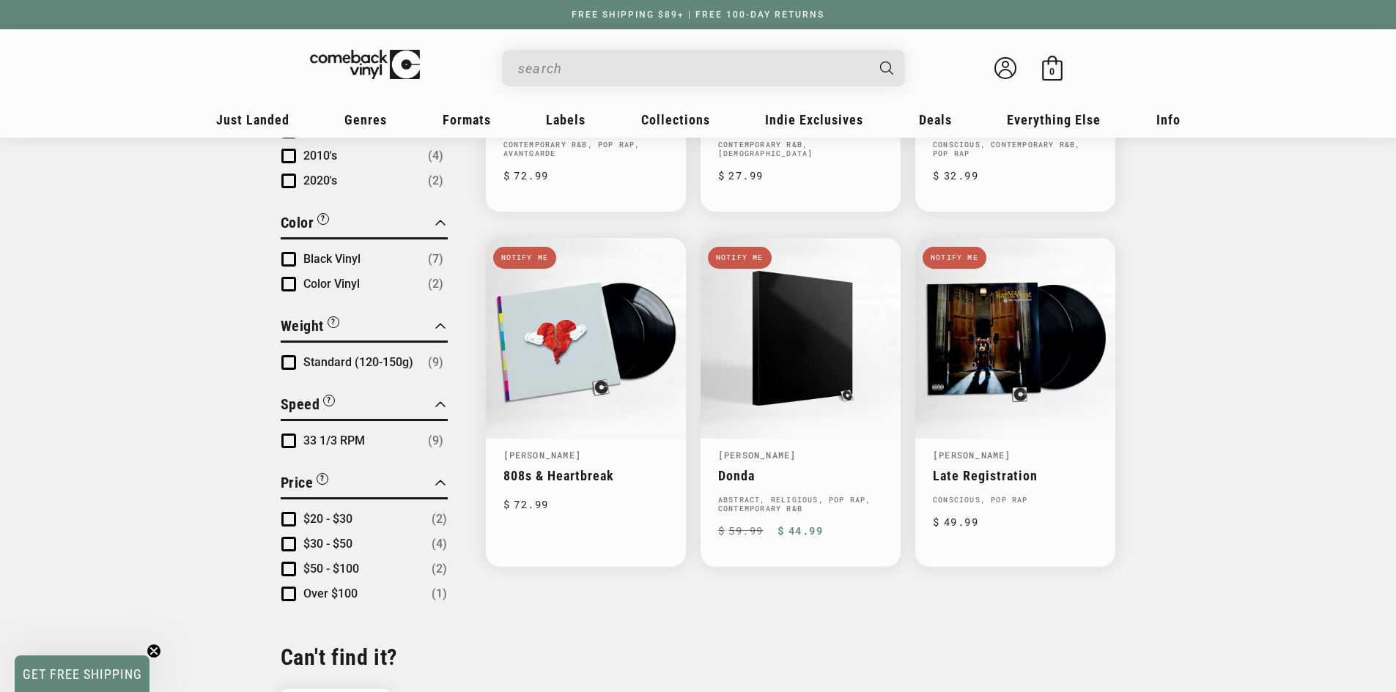
scroll to position [806, 0]
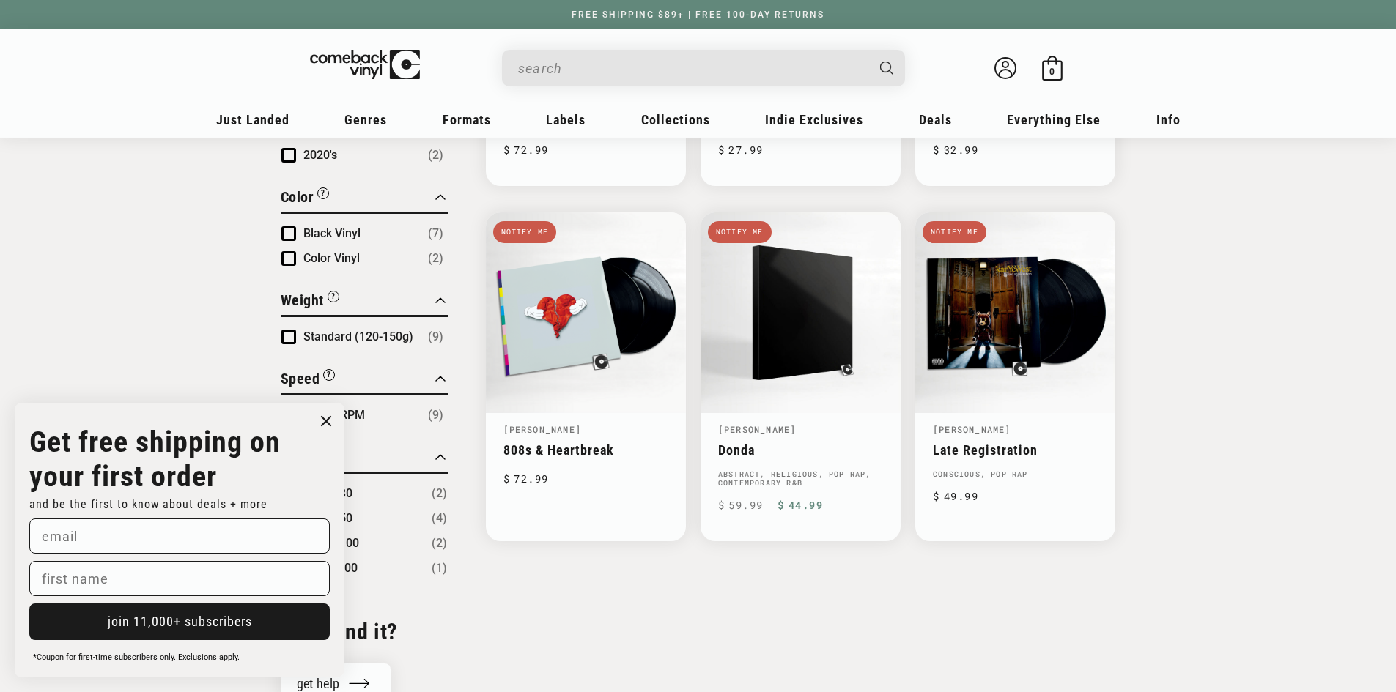
click at [621, 65] on input "When autocomplete results are available use up and down arrows to review and en…" at bounding box center [691, 68] width 347 height 30
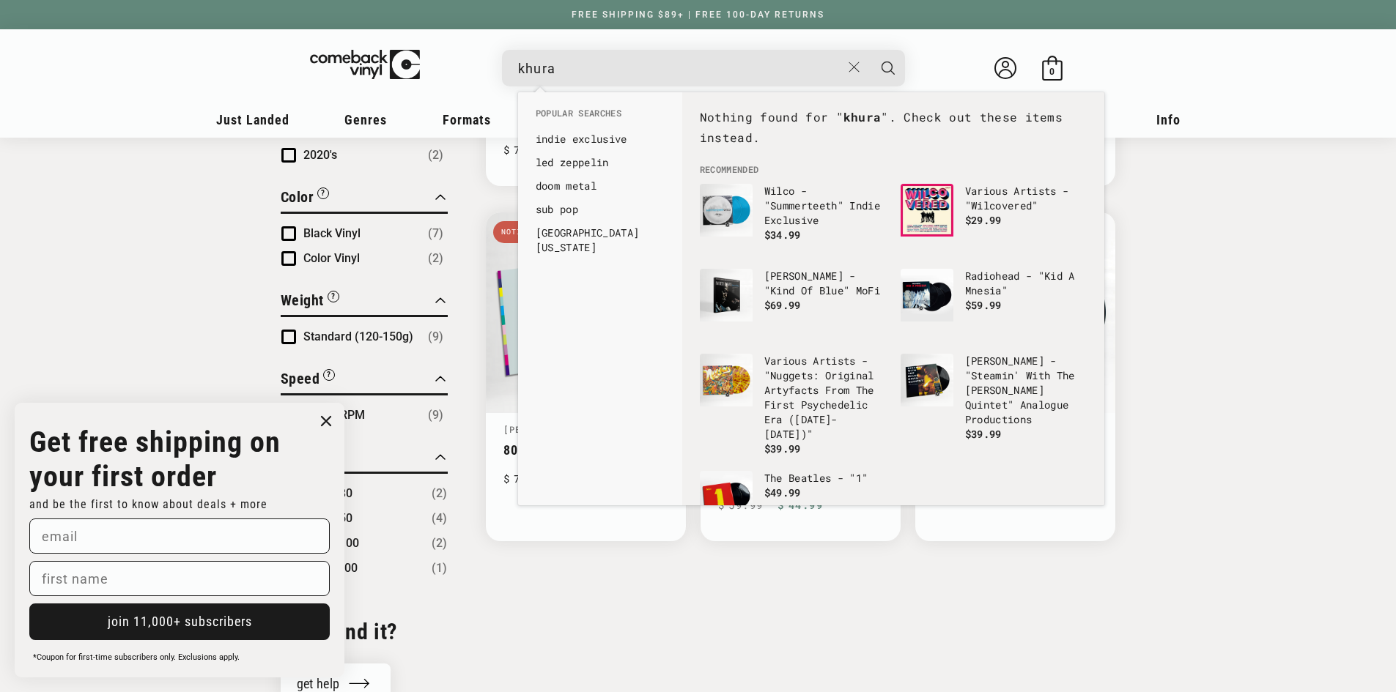
click at [647, 67] on input "khura" at bounding box center [679, 68] width 323 height 30
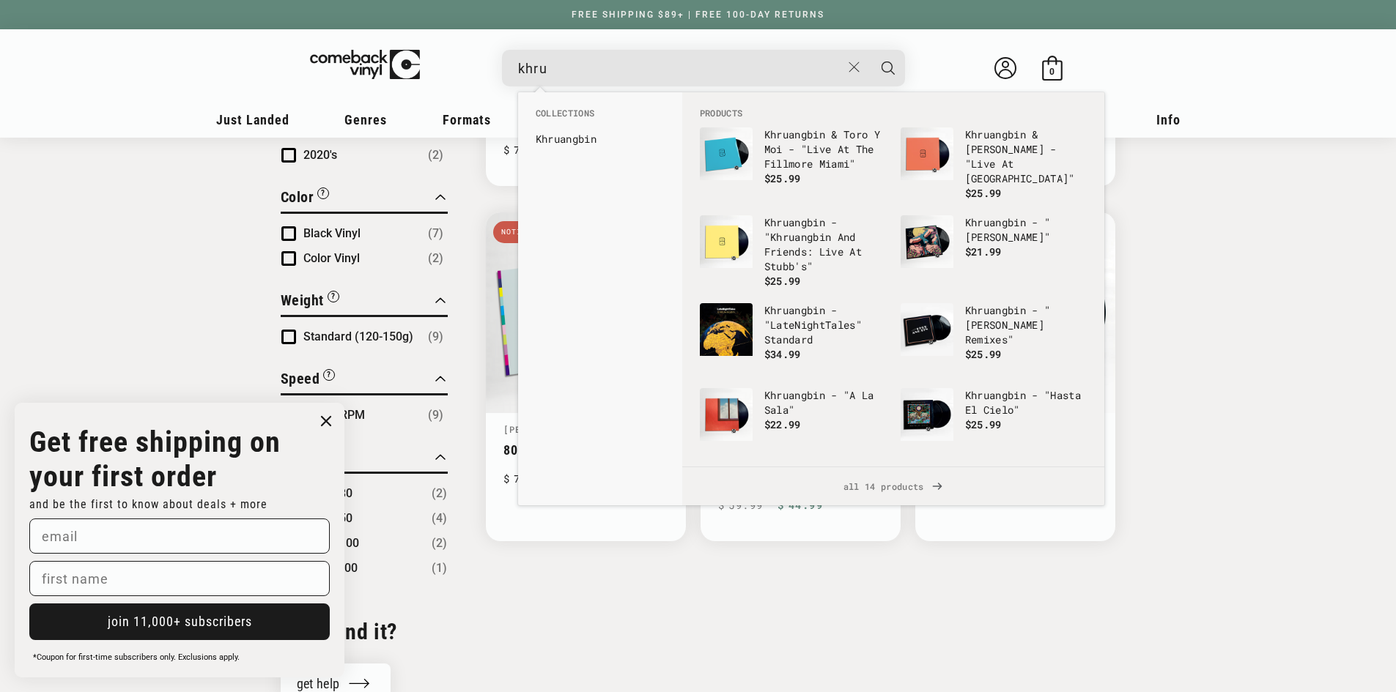
type input "khru"
click at [592, 138] on link "Khru angbin" at bounding box center [600, 139] width 129 height 15
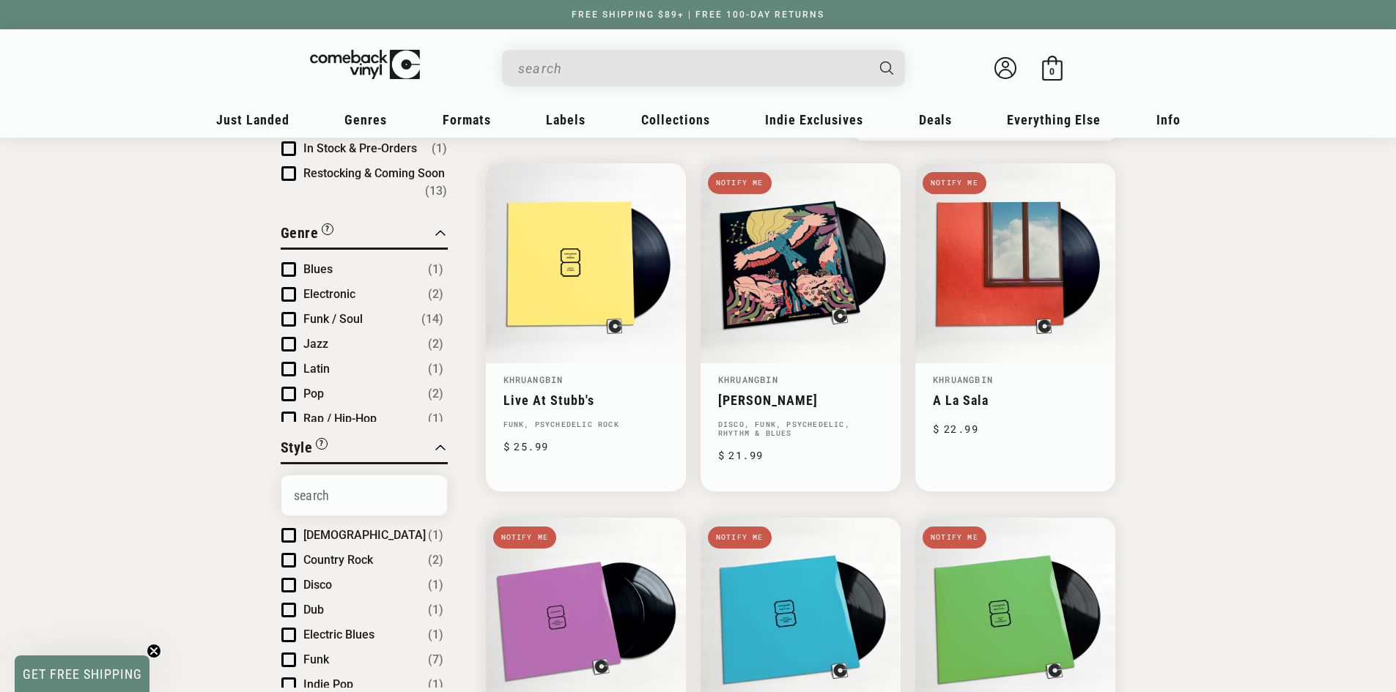
scroll to position [147, 0]
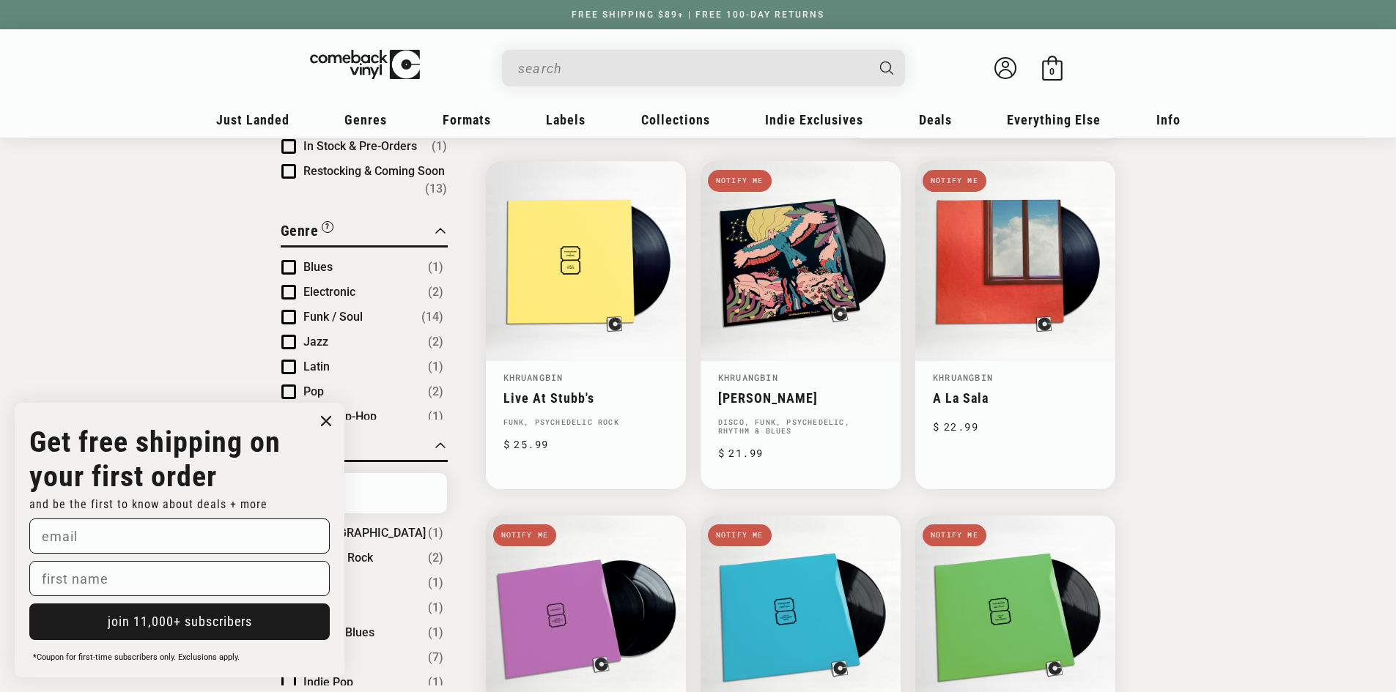
click at [590, 73] on input "When autocomplete results are available use up and down arrows to review and en…" at bounding box center [691, 68] width 347 height 30
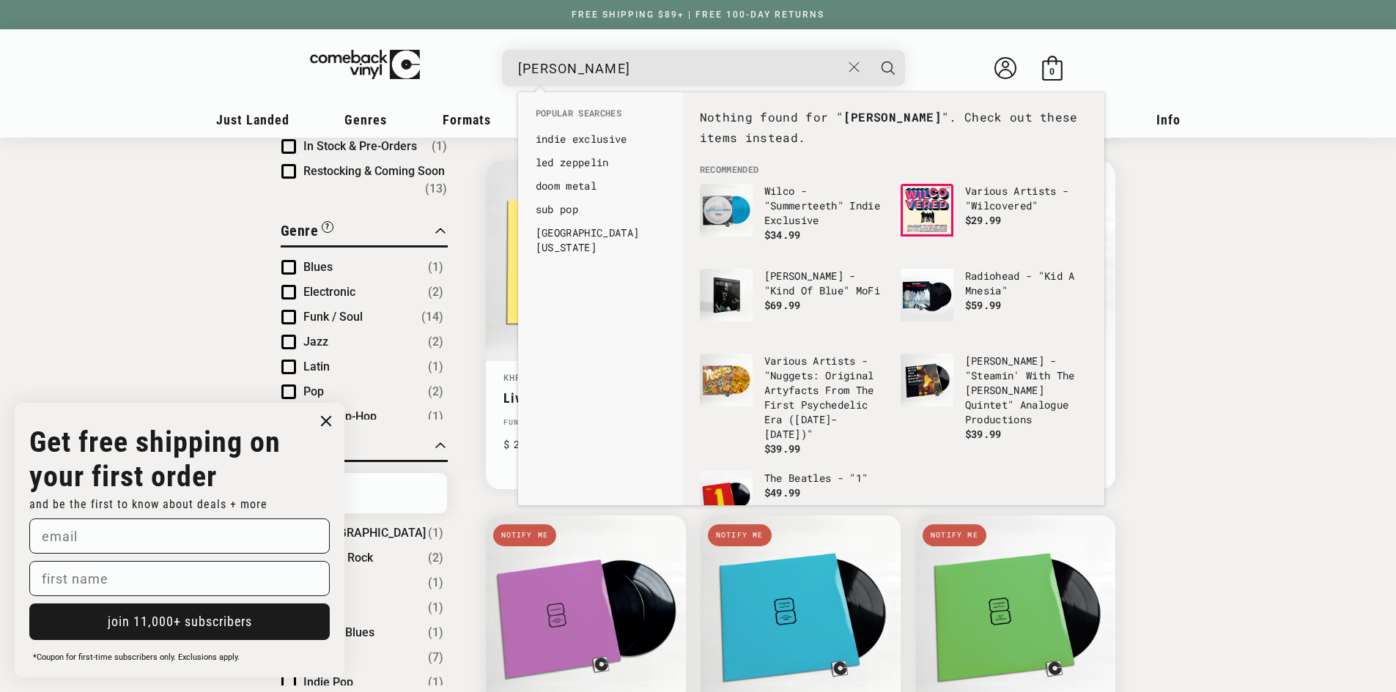
drag, startPoint x: 615, startPoint y: 67, endPoint x: 440, endPoint y: 67, distance: 175.1
click at [440, 67] on div "kishi bashi See all results... 0 results 0 results Welcome back Bag 0 0 items" at bounding box center [698, 71] width 908 height 55
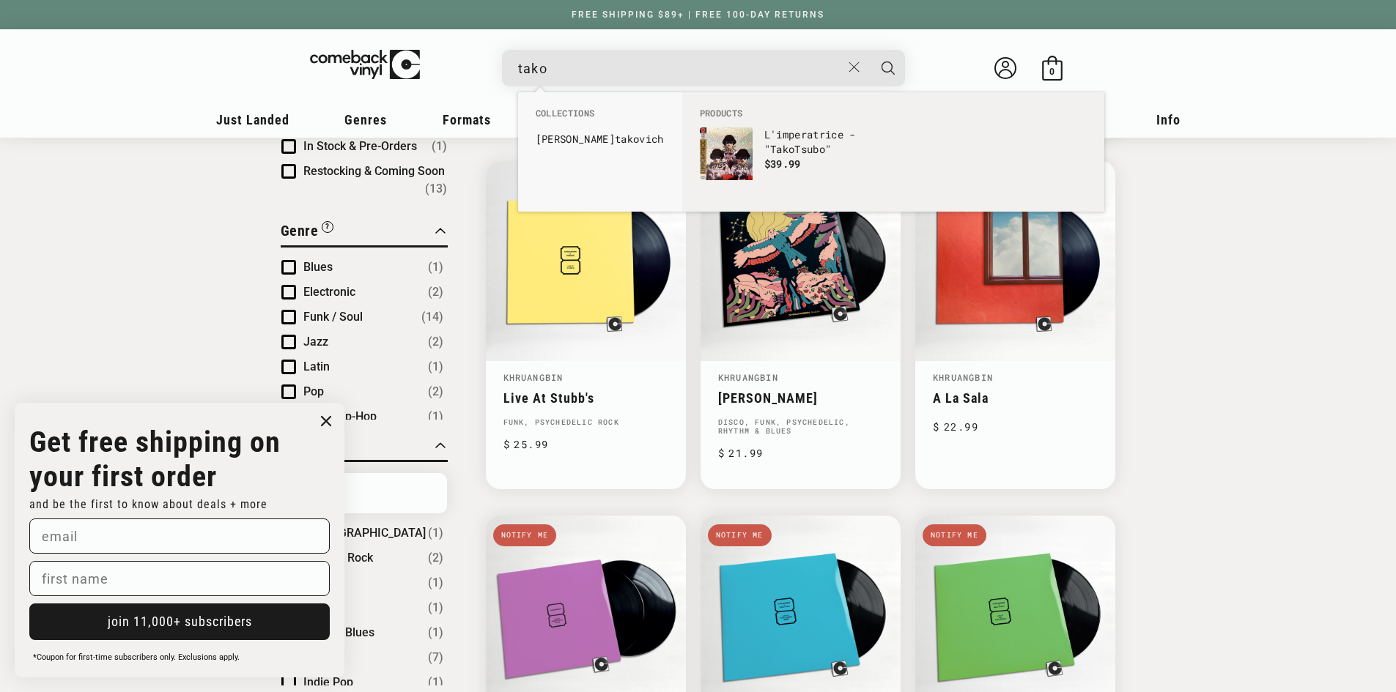
drag, startPoint x: 589, startPoint y: 74, endPoint x: 426, endPoint y: 69, distance: 163.5
click at [427, 69] on div "tako L'imperatrice - "Tako Tsubo" Regular price $ 19.99 Regular price $ Sale pr…" at bounding box center [698, 71] width 908 height 55
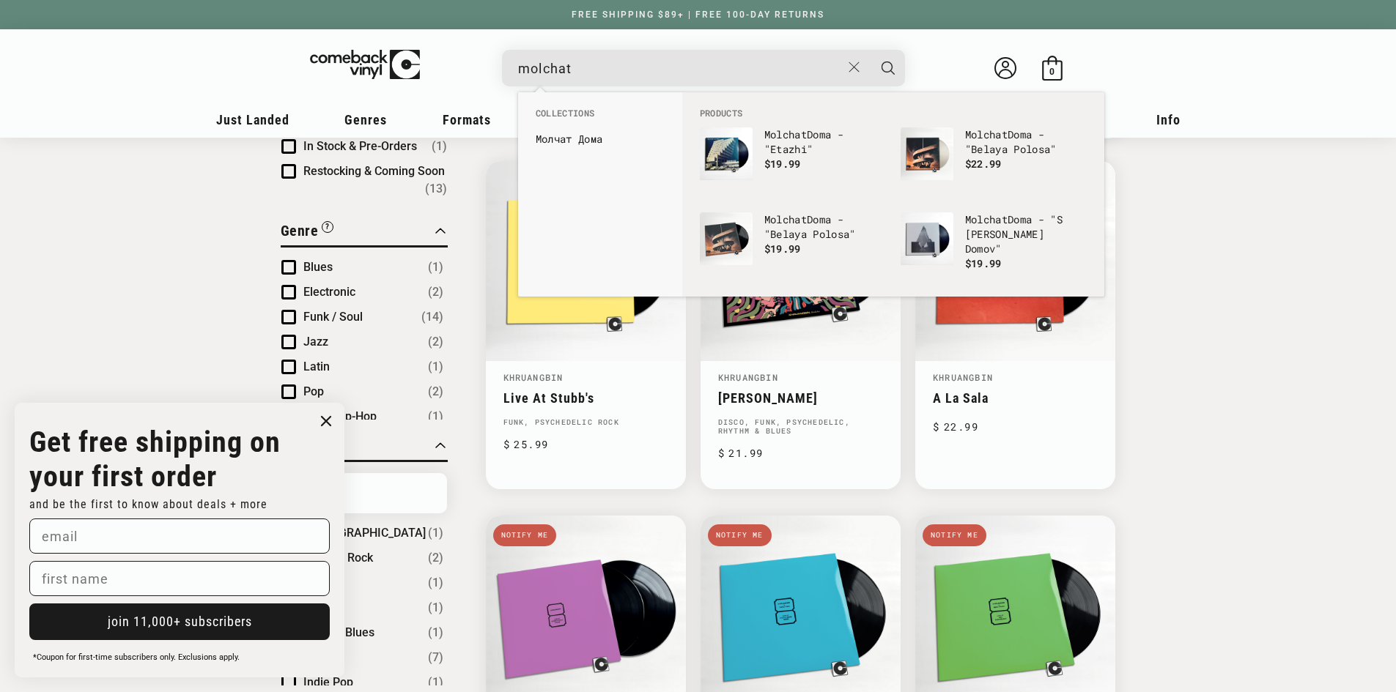
type input "molchat"
click at [736, 150] on img "Products" at bounding box center [726, 153] width 53 height 53
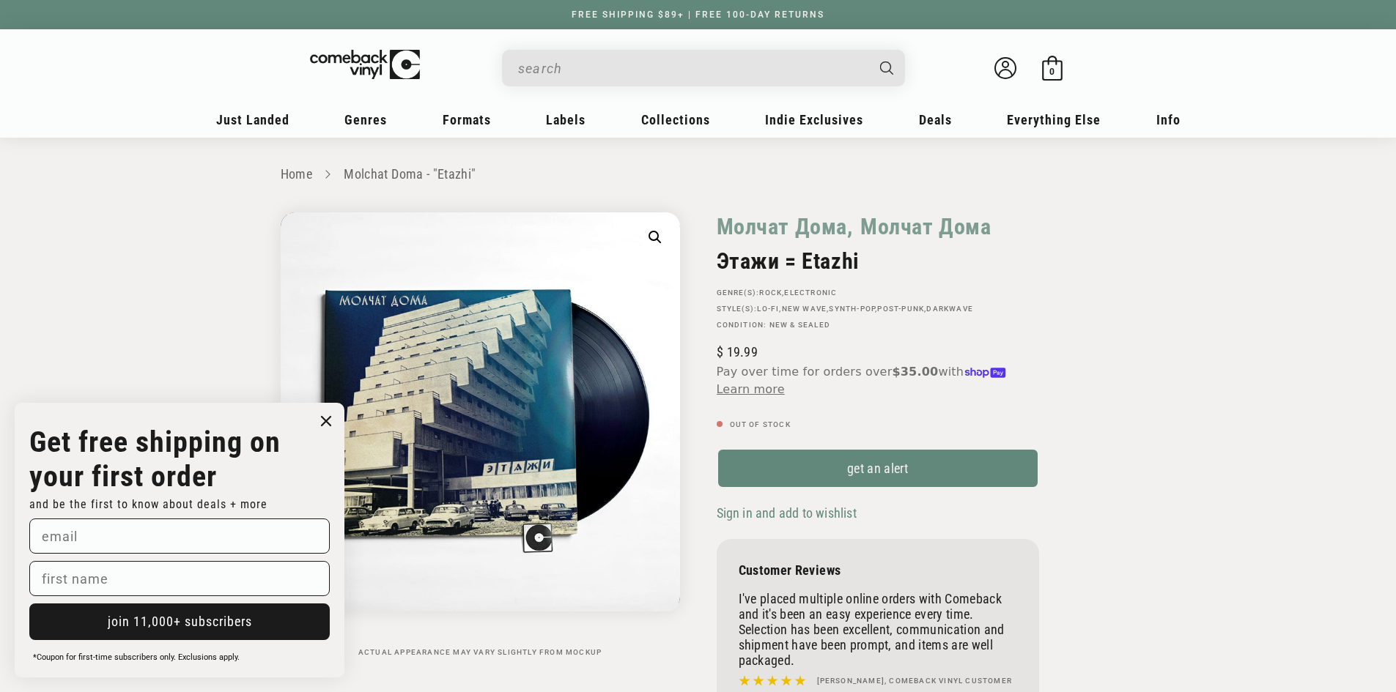
click at [598, 80] on input "When autocomplete results are available use up and down arrows to review and en…" at bounding box center [691, 68] width 347 height 30
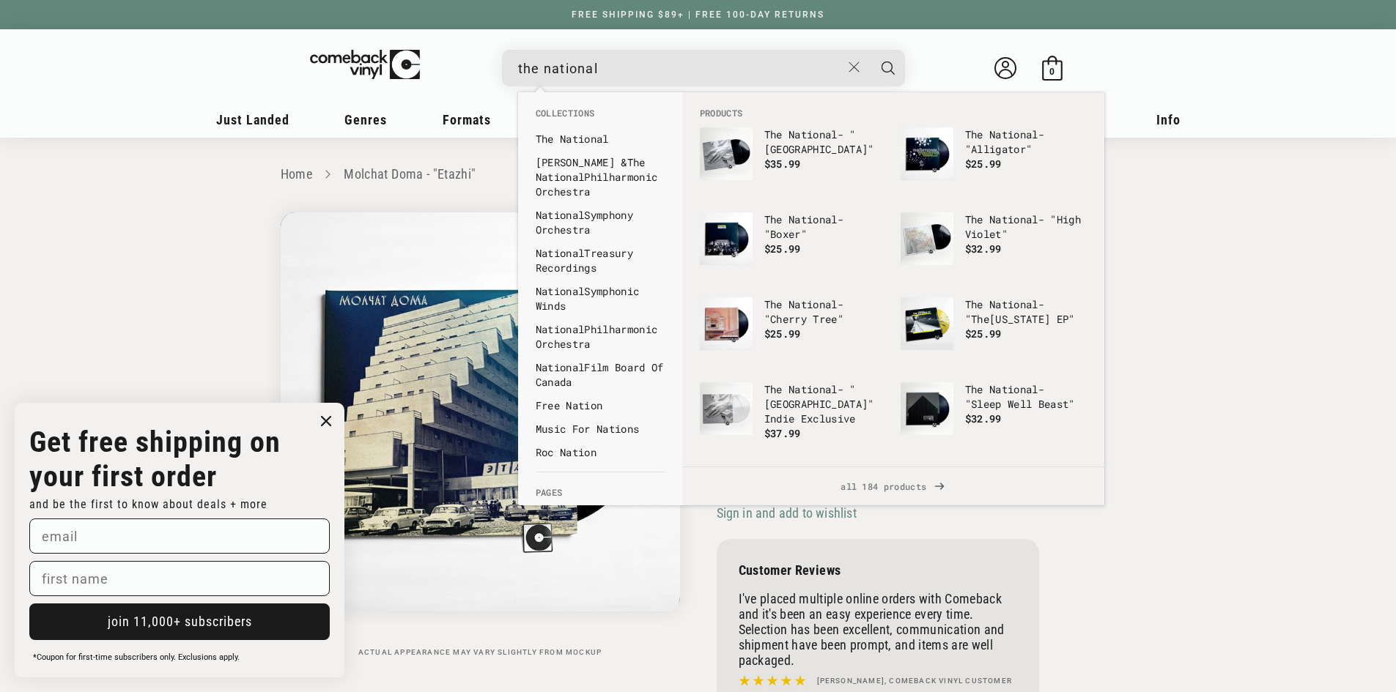
type input "the national"
click at [578, 135] on b "National" at bounding box center [584, 139] width 49 height 14
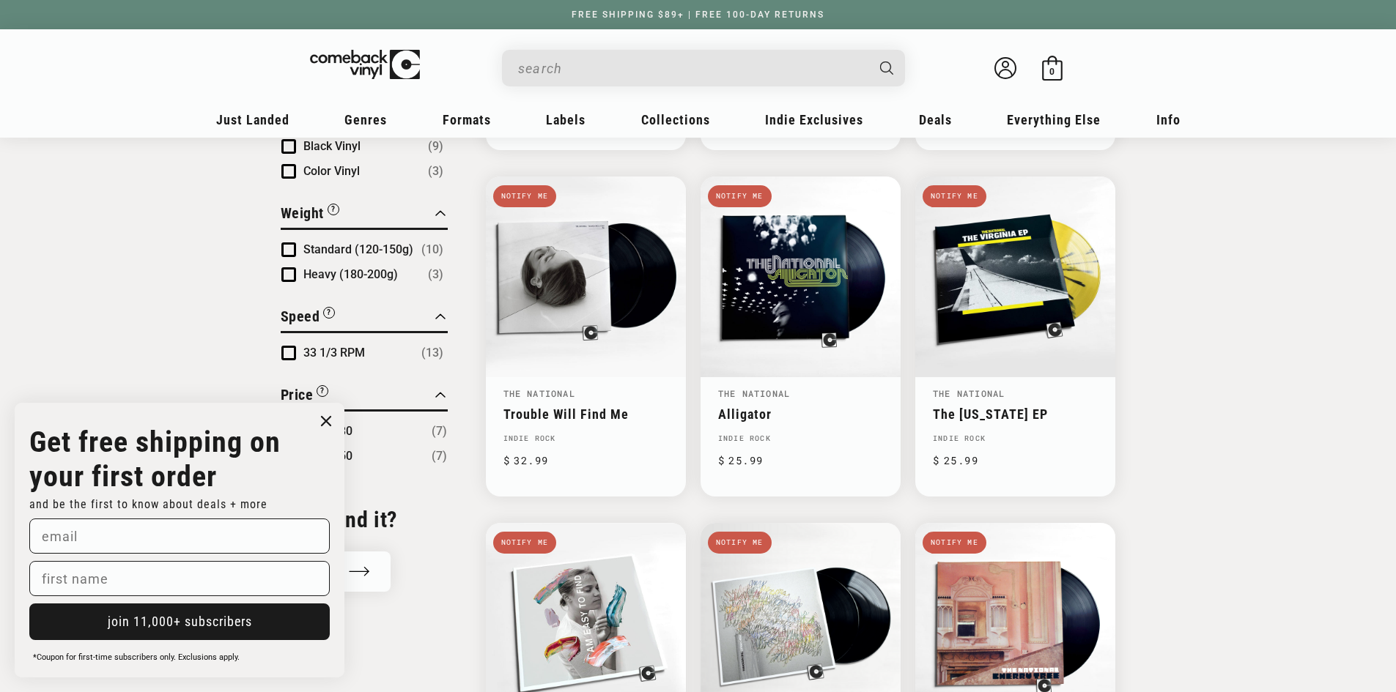
scroll to position [806, 0]
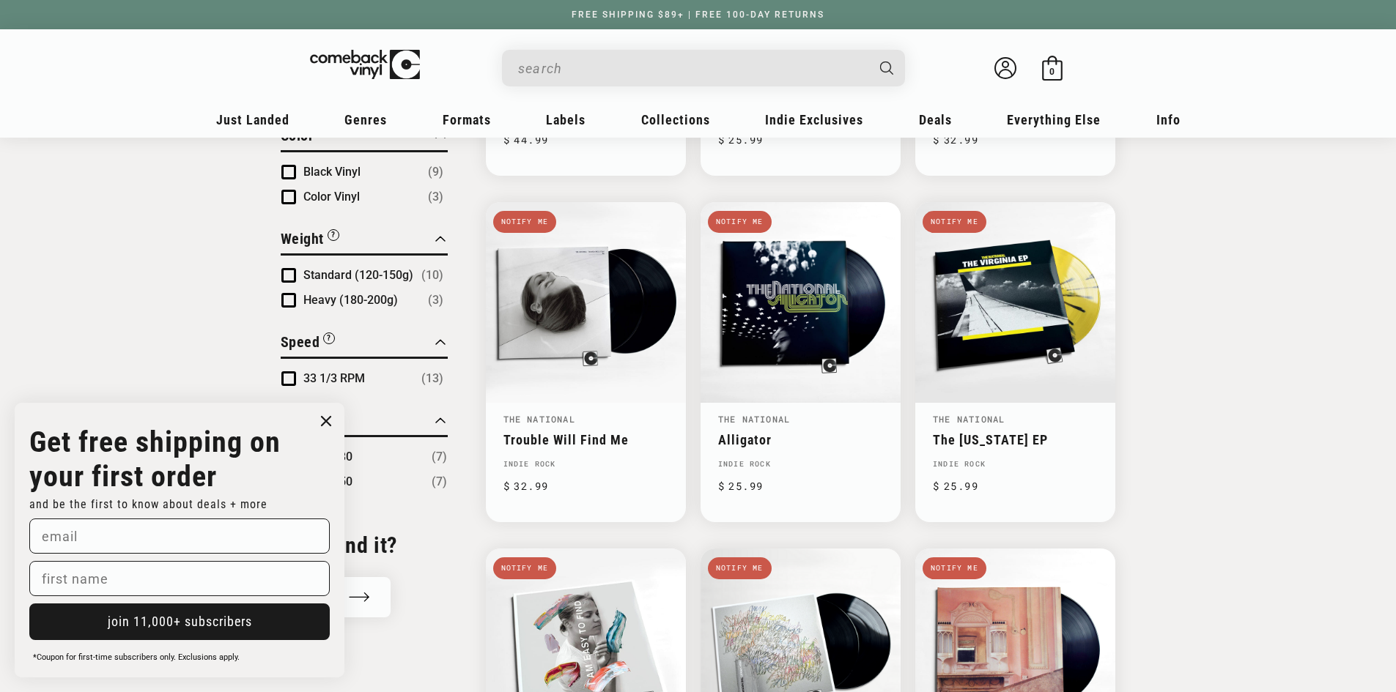
click at [648, 70] on input "When autocomplete results are available use up and down arrows to review and en…" at bounding box center [691, 68] width 347 height 30
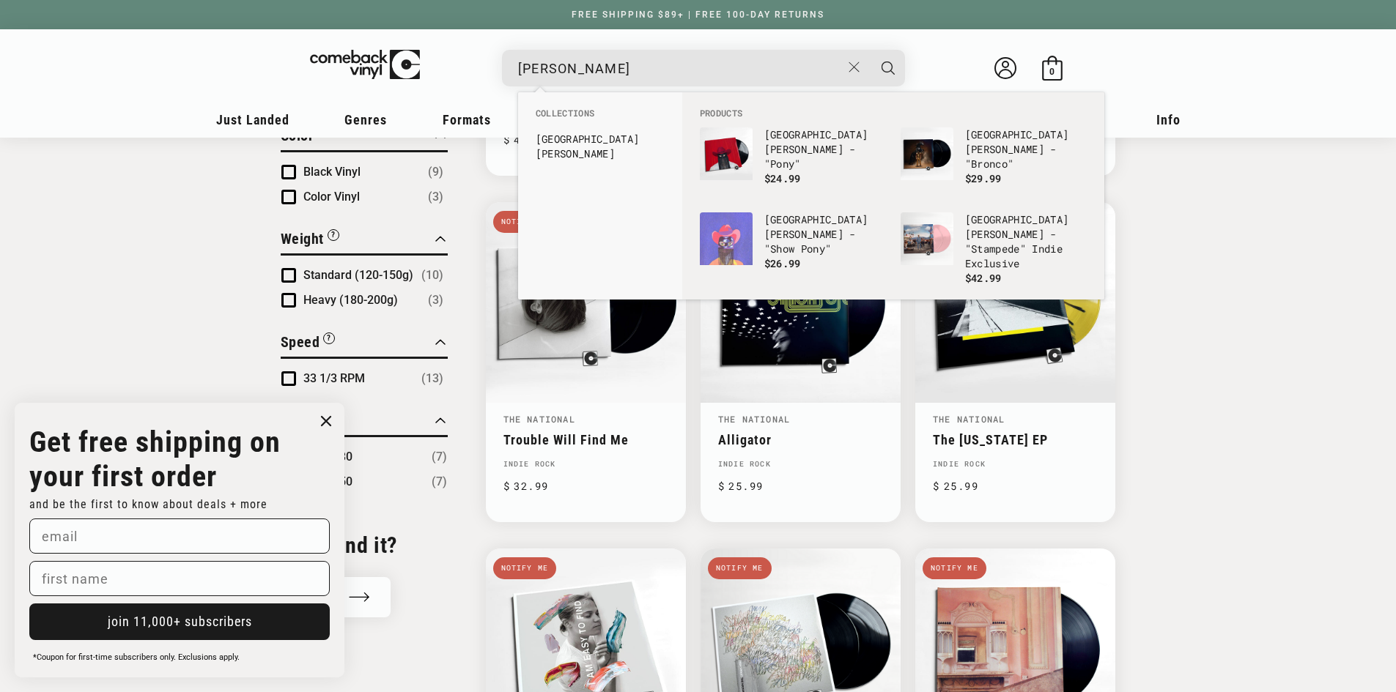
type input "orville"
click at [962, 155] on link "Orville Peck - "Bronco" $29.99" at bounding box center [993, 162] width 186 height 70
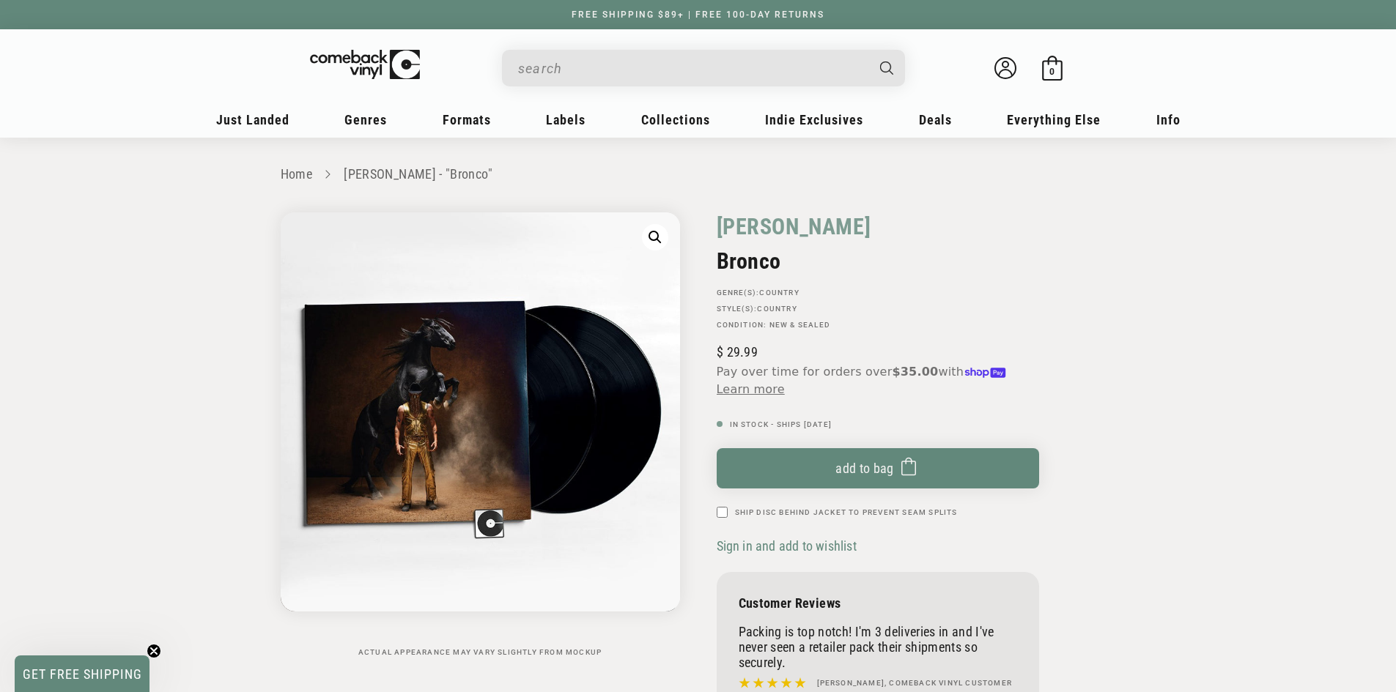
click at [572, 71] on input "When autocomplete results are available use up and down arrows to review and en…" at bounding box center [691, 68] width 347 height 30
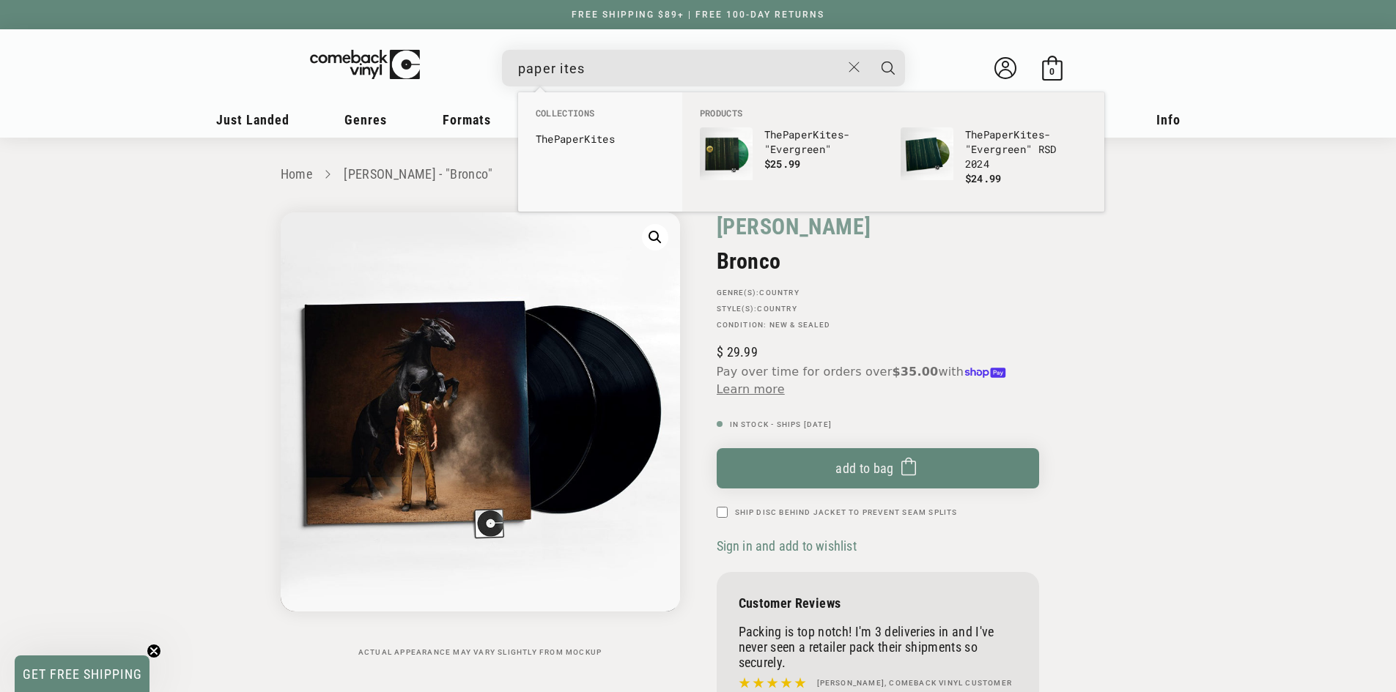
type input "paper ites"
click at [585, 141] on b "Paper" at bounding box center [569, 139] width 31 height 14
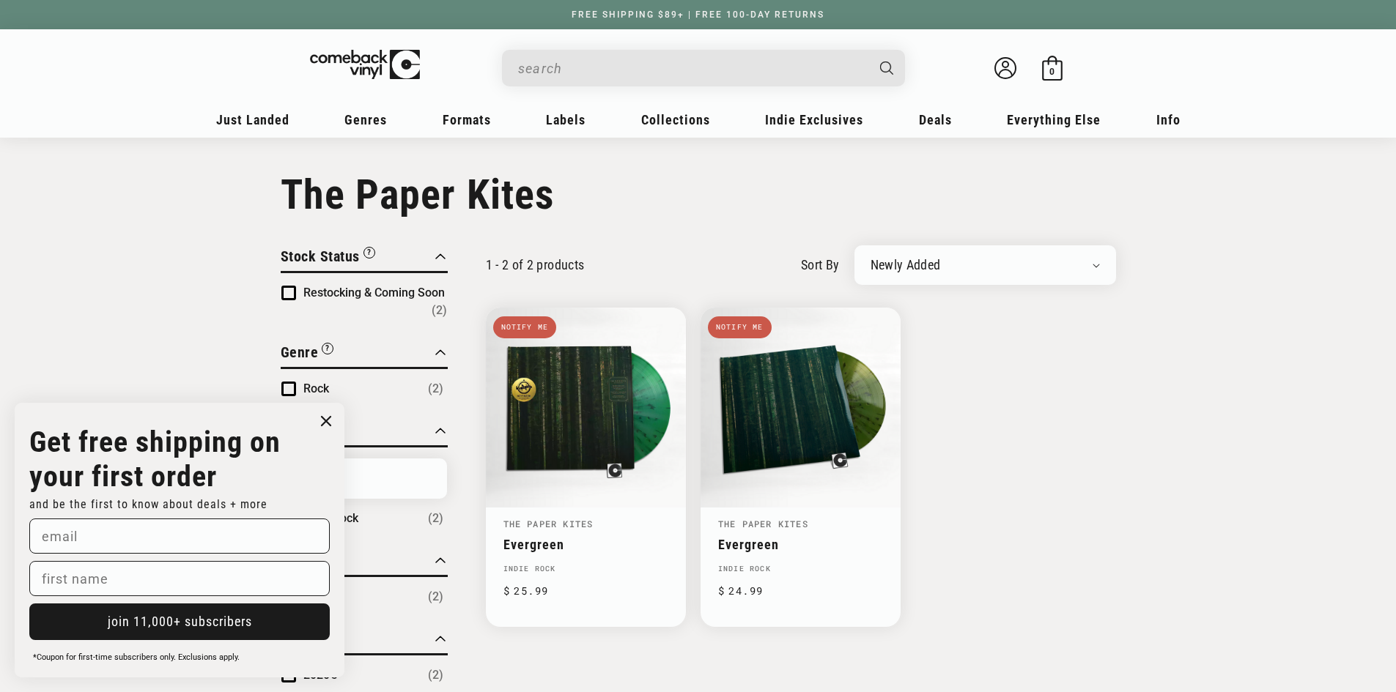
click at [697, 73] on input "When autocomplete results are available use up and down arrows to review and en…" at bounding box center [691, 68] width 347 height 30
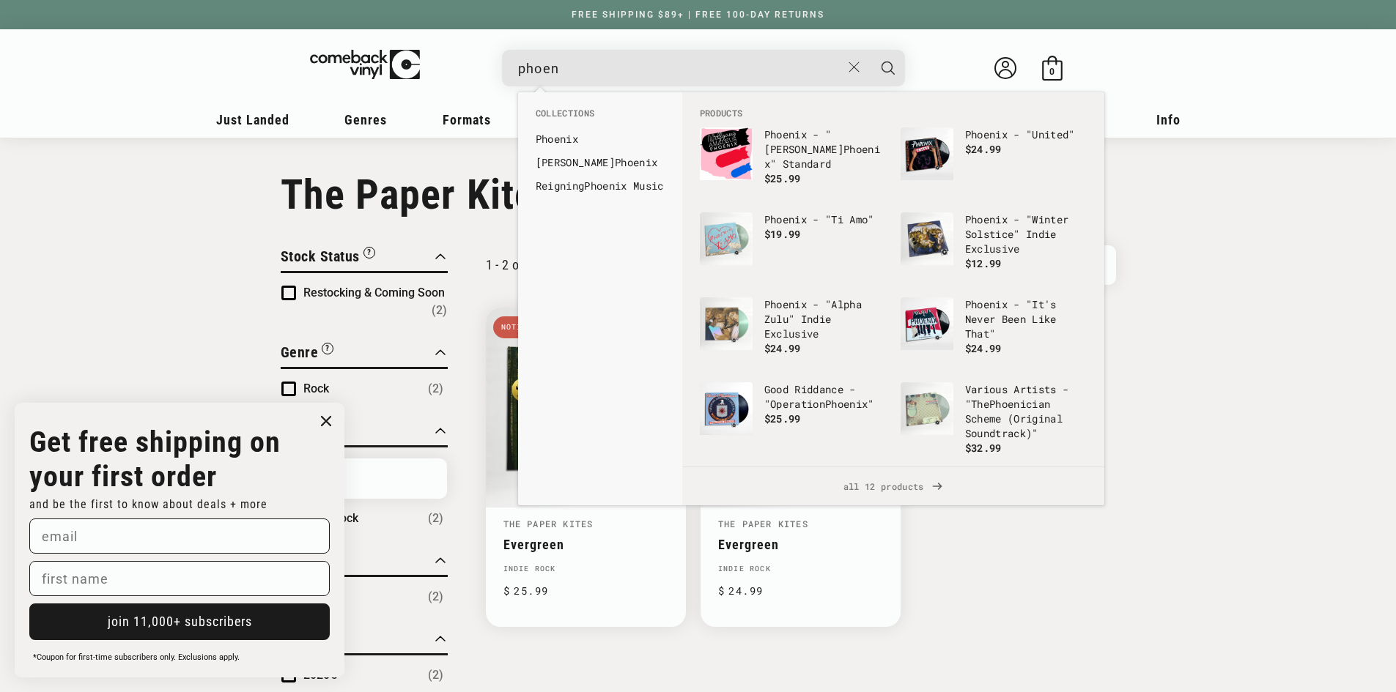
type input "phoen"
click at [751, 171] on img "Products" at bounding box center [726, 153] width 53 height 53
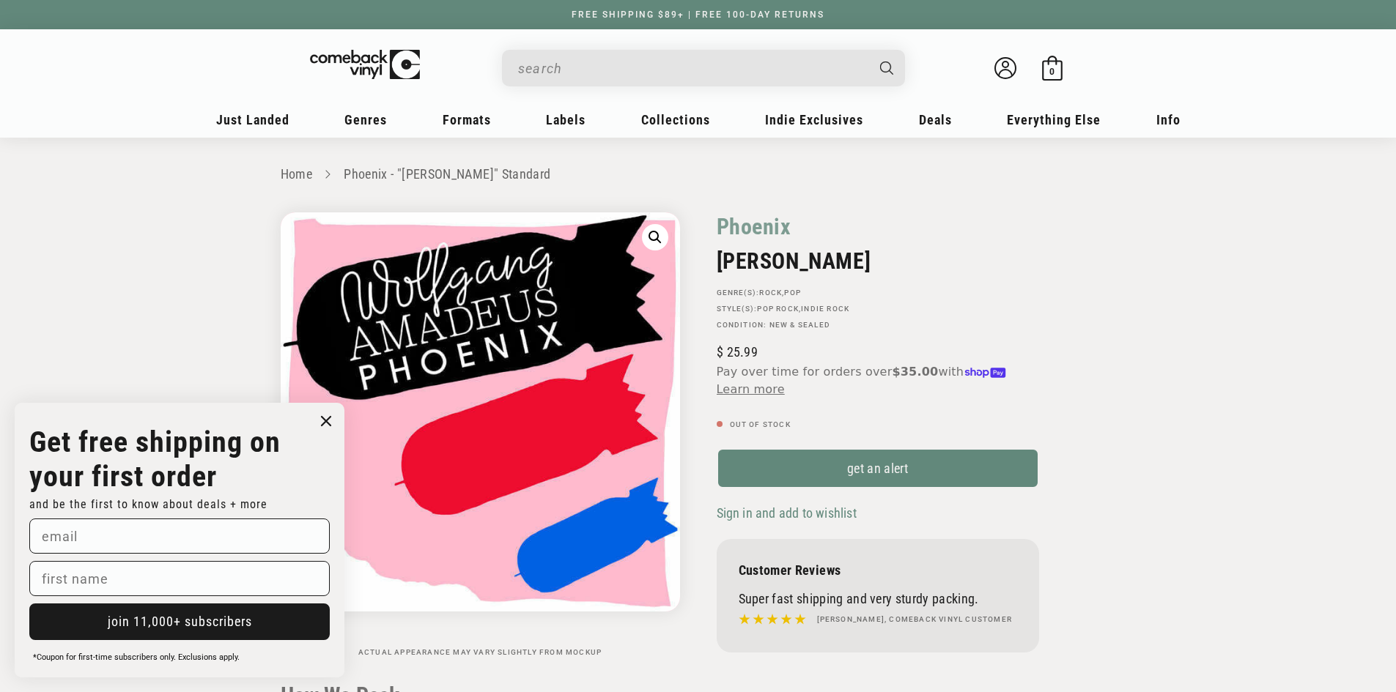
click at [615, 64] on input "When autocomplete results are available use up and down arrows to review and en…" at bounding box center [691, 68] width 347 height 30
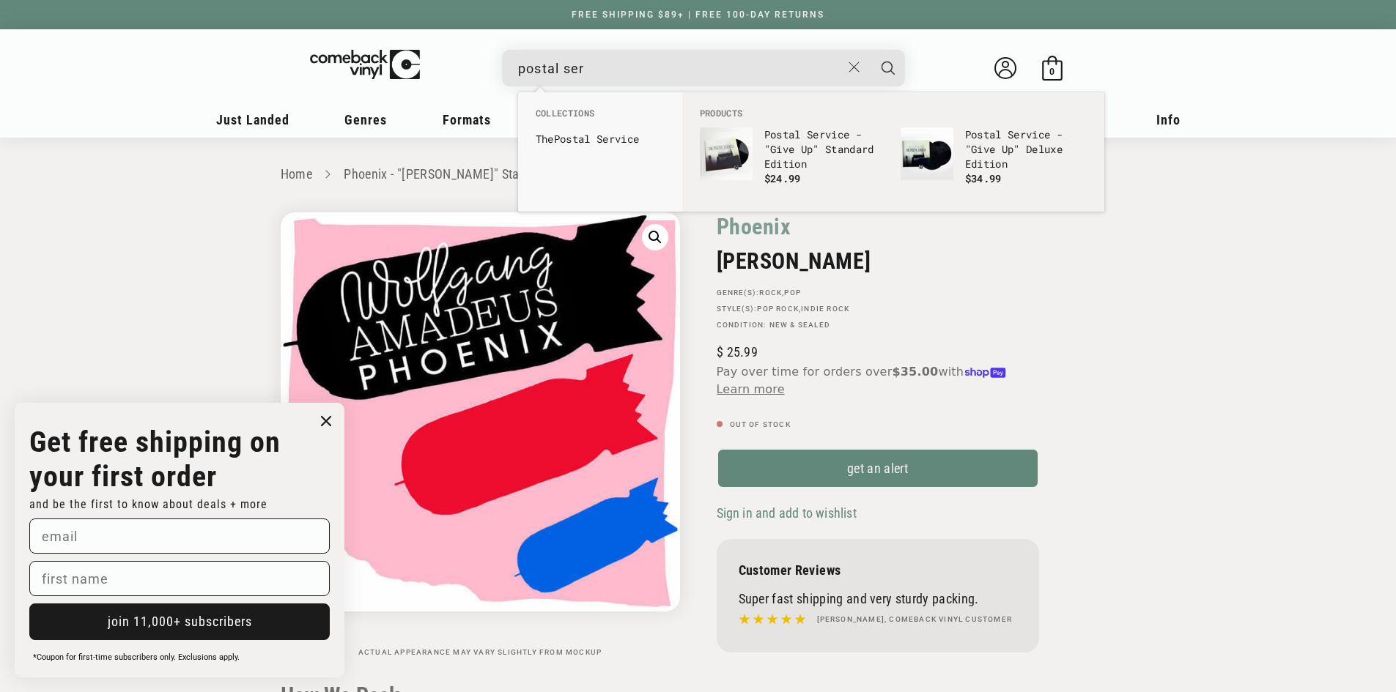
type input "postal ser"
click at [722, 163] on img "Products" at bounding box center [726, 153] width 53 height 53
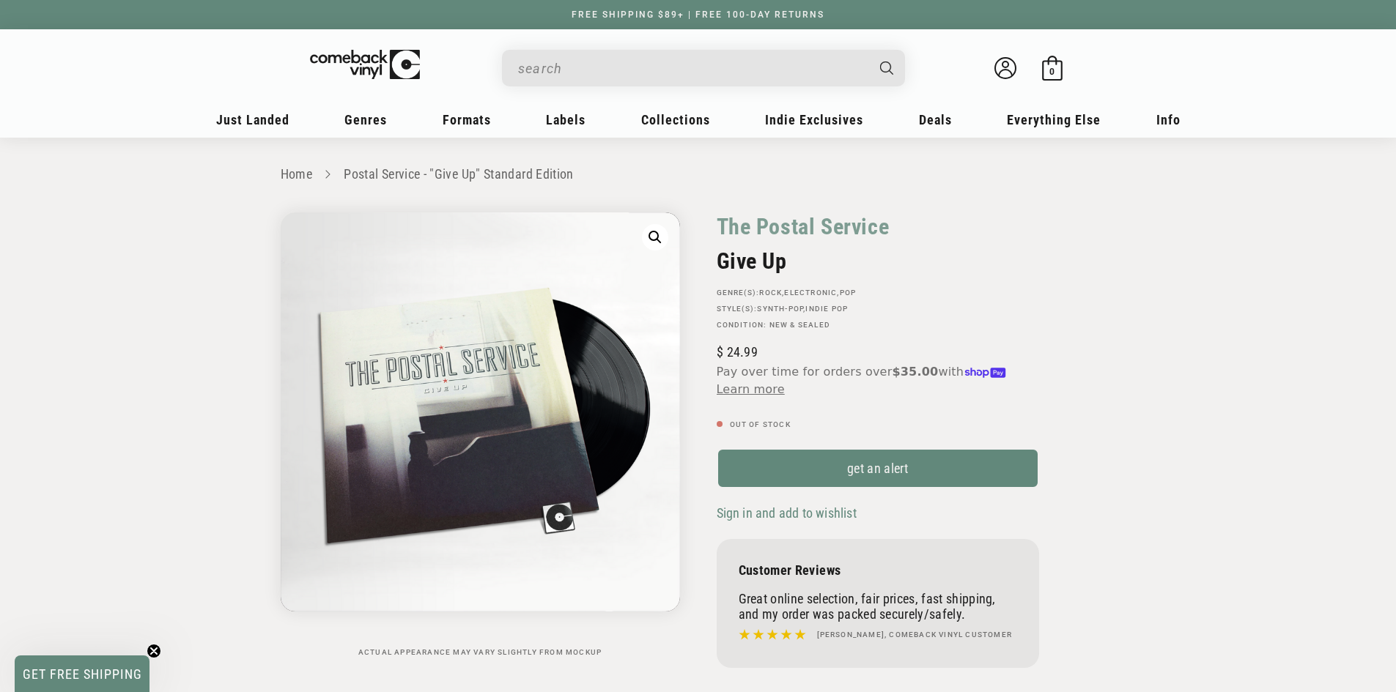
click at [650, 76] on input "When autocomplete results are available use up and down arrows to review and en…" at bounding box center [691, 68] width 347 height 30
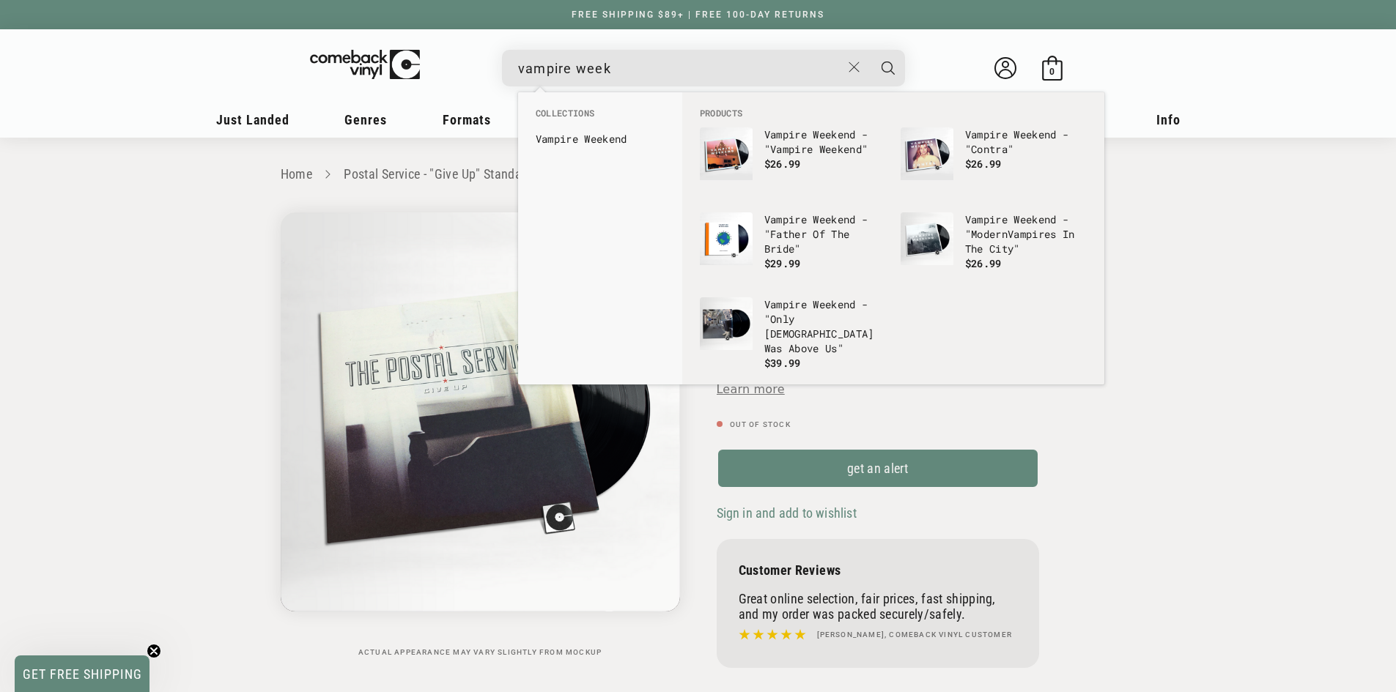
type input "vampire week"
click at [724, 254] on img "Products" at bounding box center [726, 238] width 53 height 53
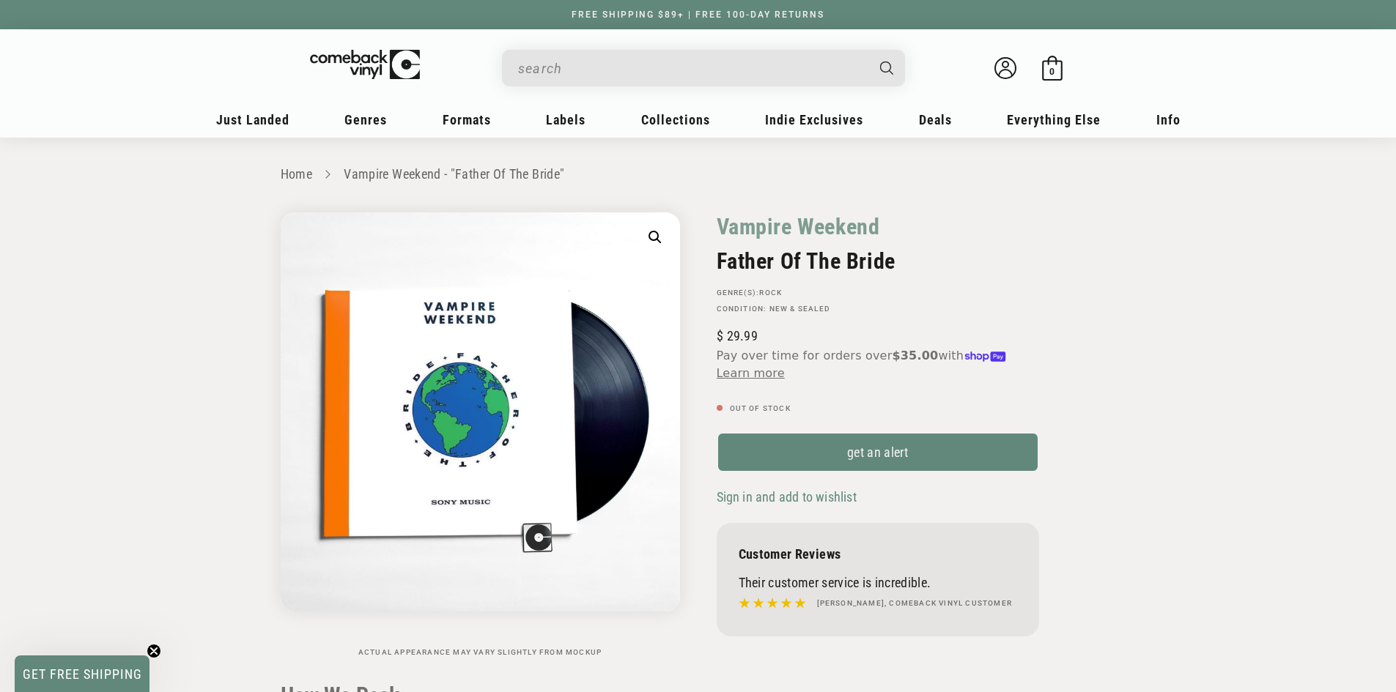
click at [634, 87] on div "Welcome back Bag 0 0 items" at bounding box center [698, 71] width 908 height 55
click at [634, 64] on input "When autocomplete results are available use up and down arrows to review and en…" at bounding box center [691, 68] width 347 height 30
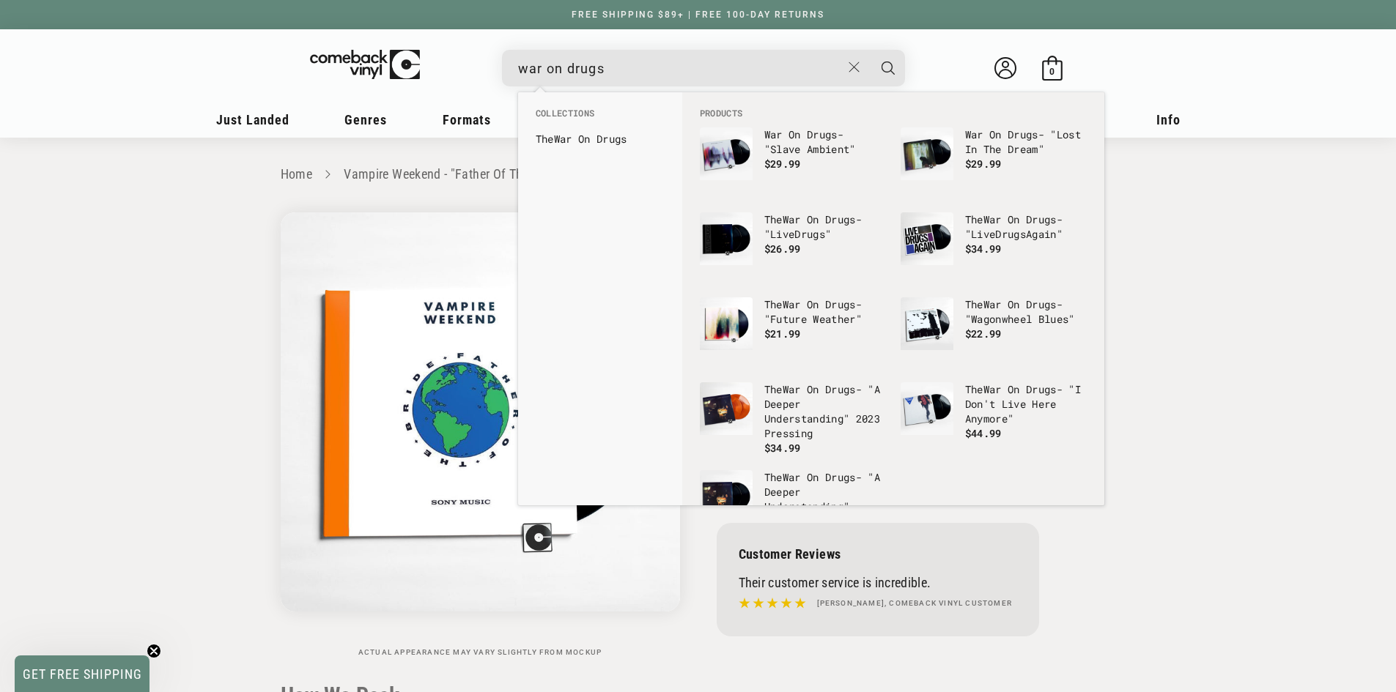
type input "war on drugs"
click at [615, 133] on b "Drugs" at bounding box center [611, 139] width 31 height 14
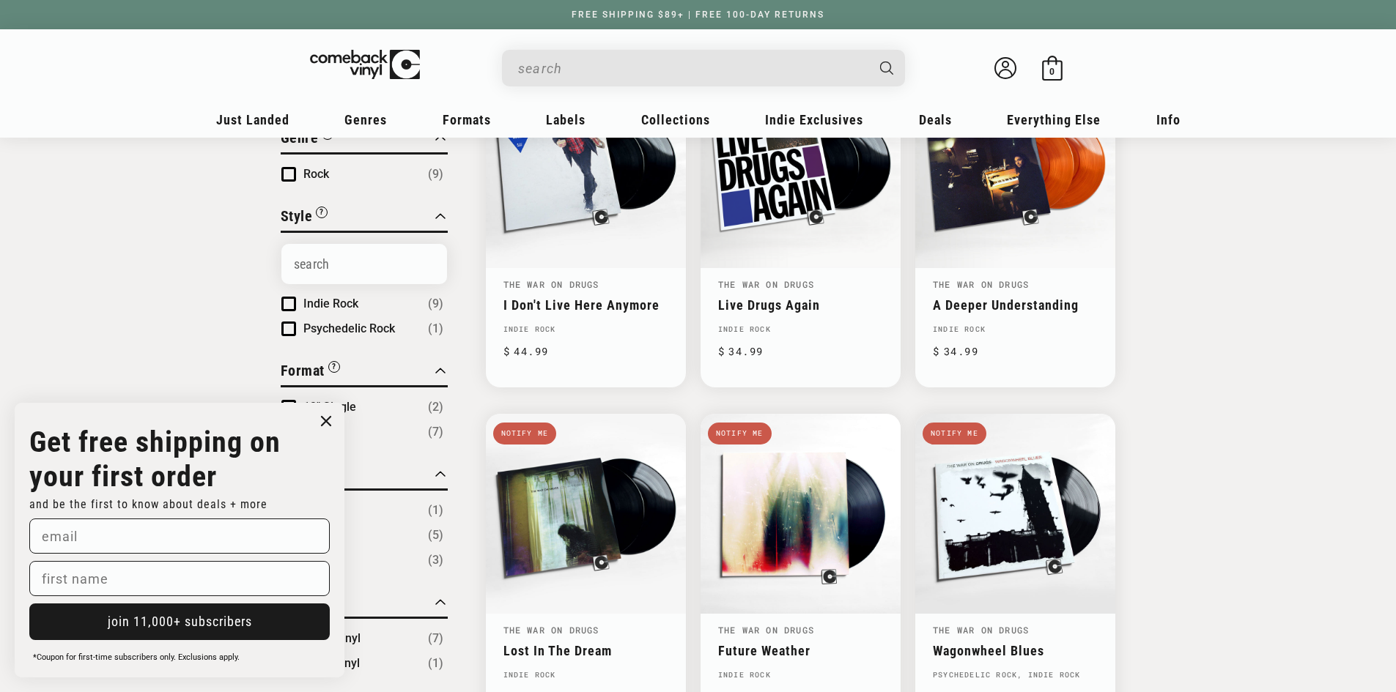
scroll to position [147, 0]
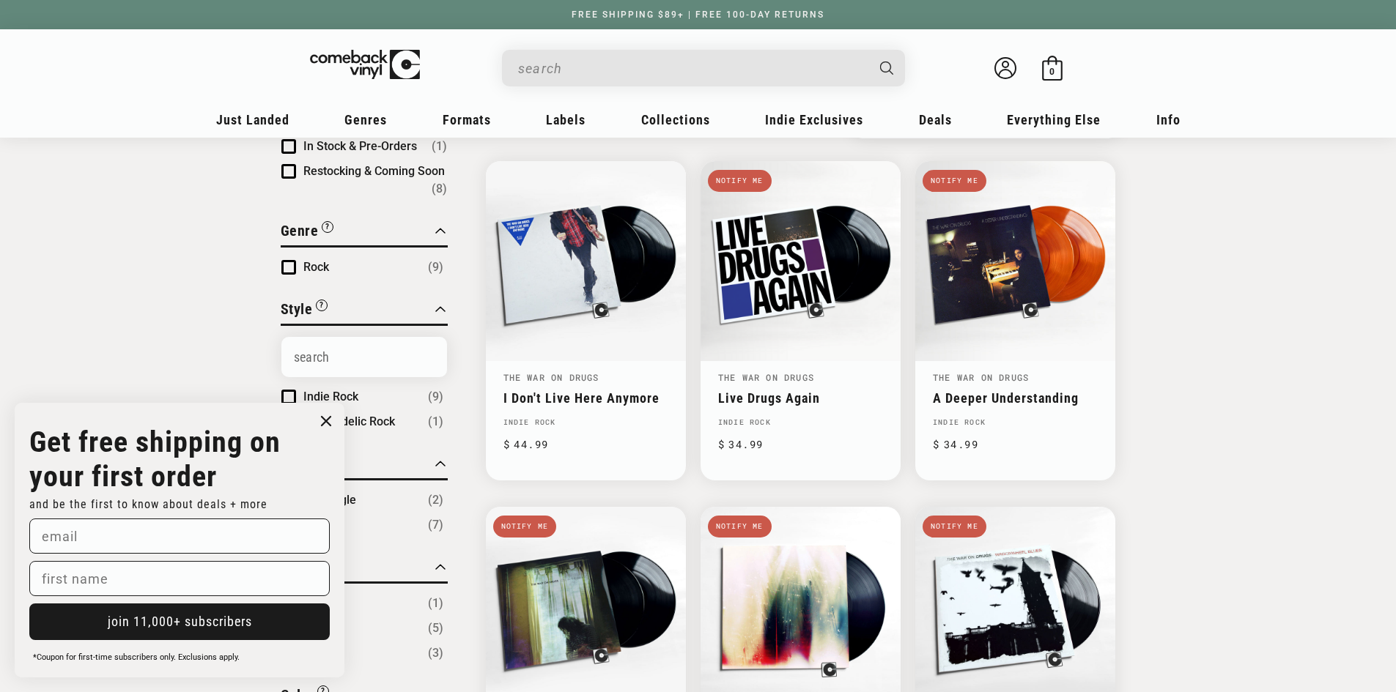
drag, startPoint x: 522, startPoint y: 89, endPoint x: 540, endPoint y: 80, distance: 20.6
click at [533, 82] on div "Welcome back Bag 0 0 items" at bounding box center [698, 71] width 908 height 55
click at [540, 80] on input "When autocomplete results are available use up and down arrows to review and en…" at bounding box center [691, 68] width 347 height 30
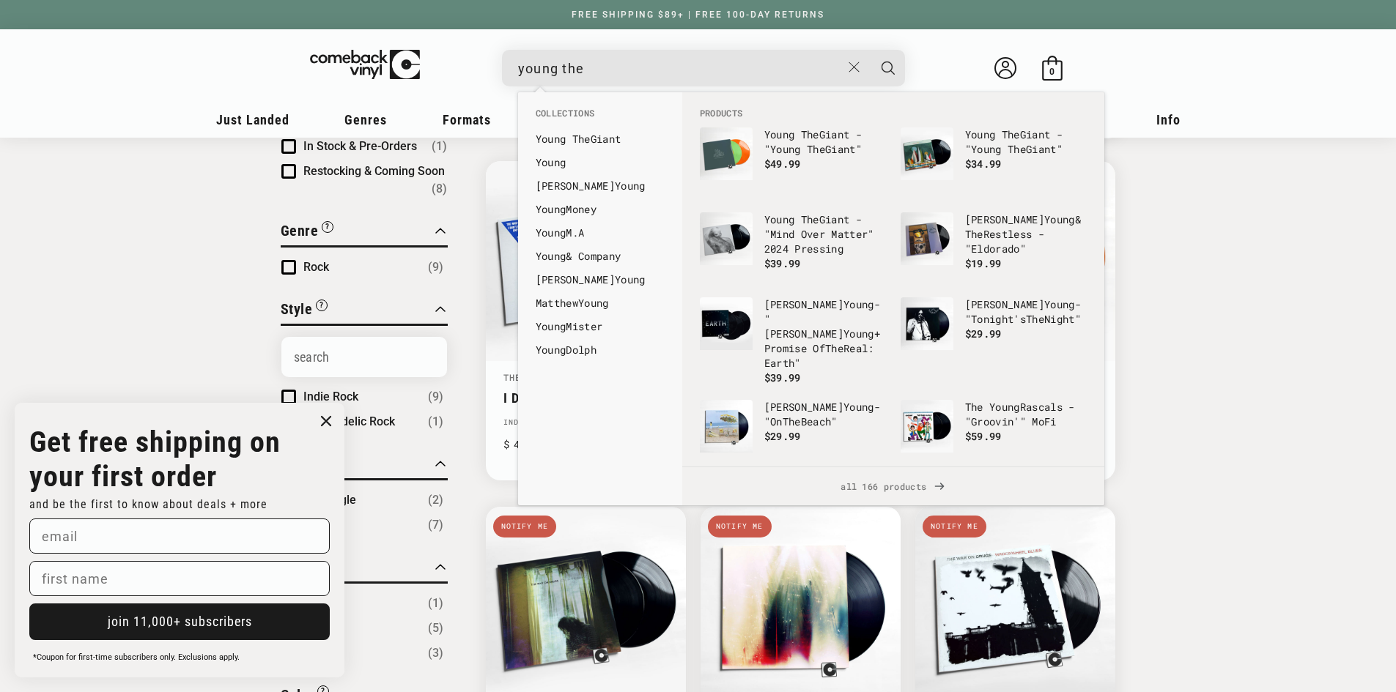
type input "young the"
click at [566, 137] on b "Young" at bounding box center [551, 139] width 31 height 14
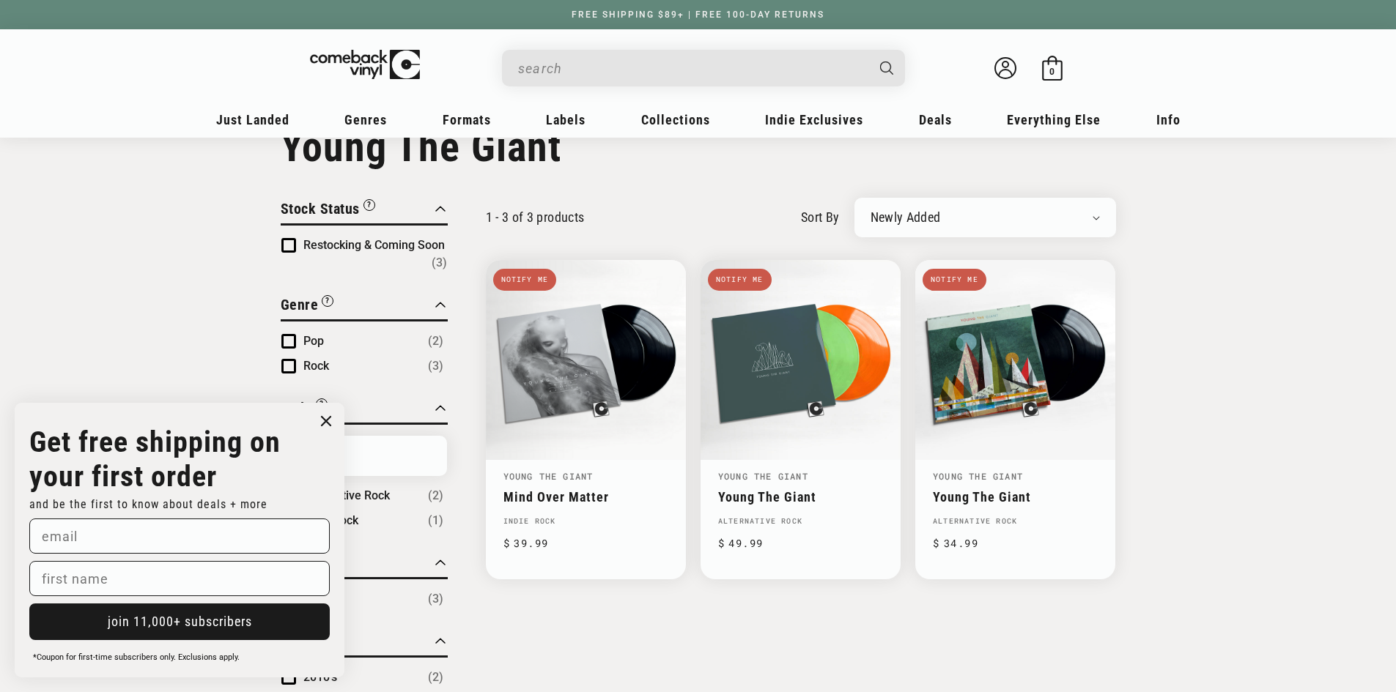
scroll to position [73, 0]
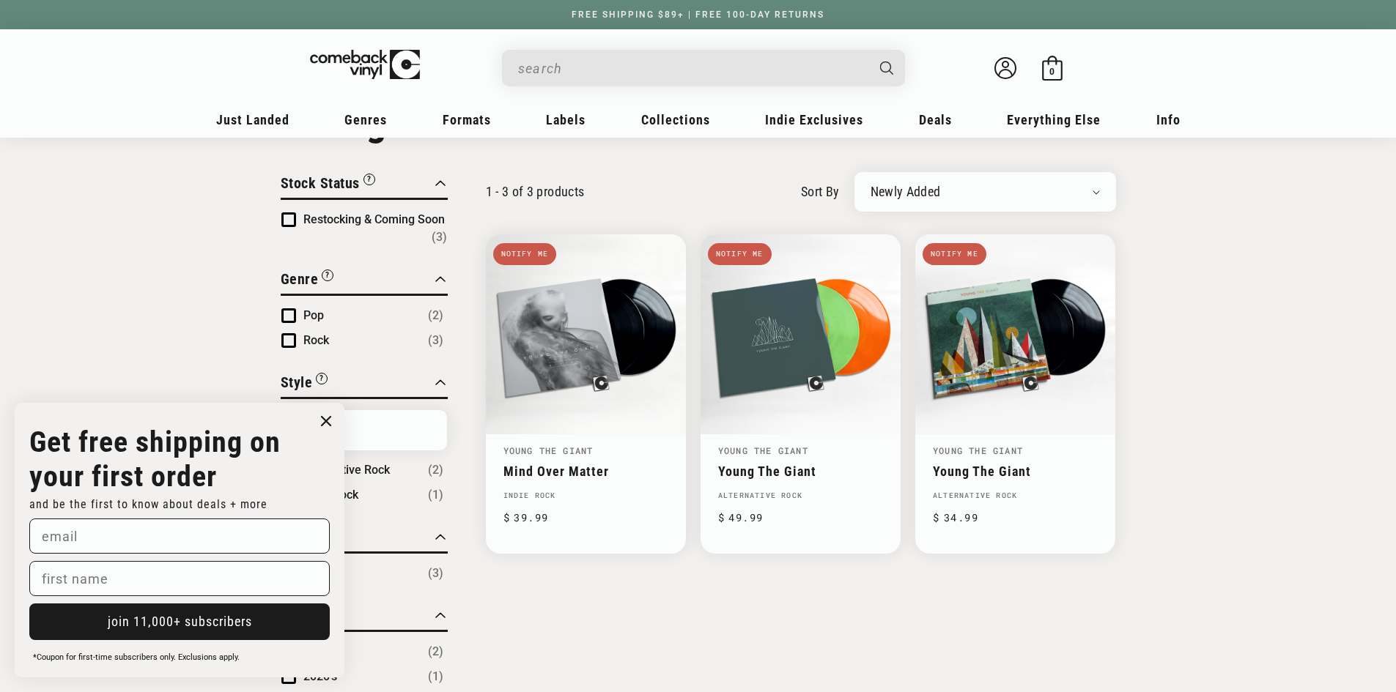
click at [557, 64] on input "When autocomplete results are available use up and down arrows to review and en…" at bounding box center [691, 68] width 347 height 30
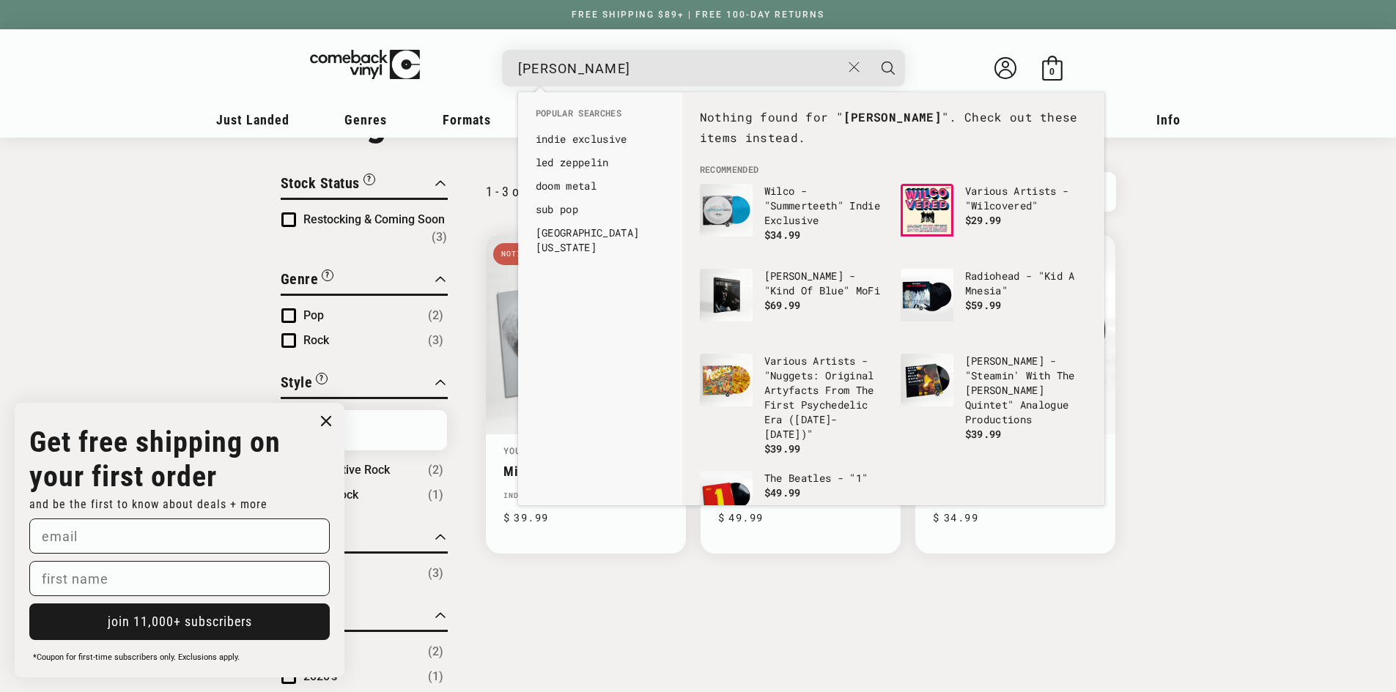
drag, startPoint x: 587, startPoint y: 67, endPoint x: 417, endPoint y: 56, distance: 170.4
click at [417, 56] on div "yumi zou See all results... 0 results 0 results Welcome back Bag 0 0 items" at bounding box center [698, 71] width 908 height 55
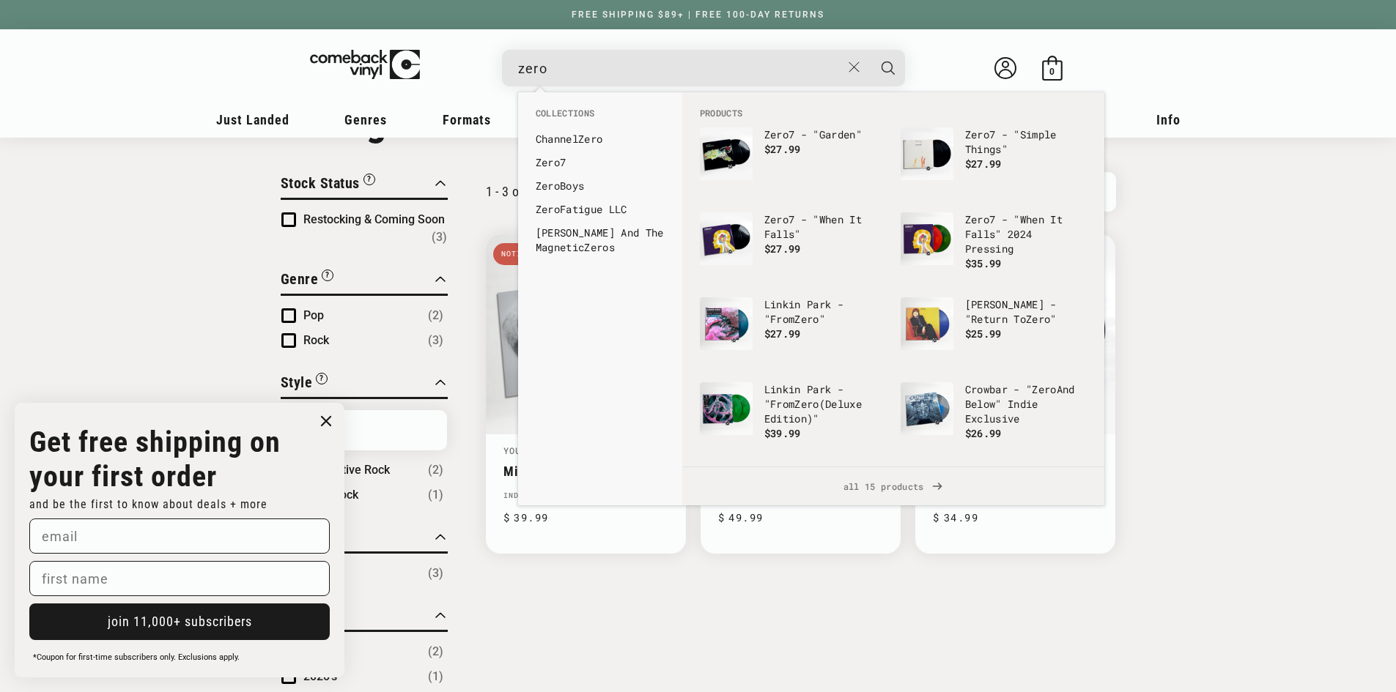
type input "zero"
click at [543, 155] on b "Zero" at bounding box center [548, 162] width 24 height 14
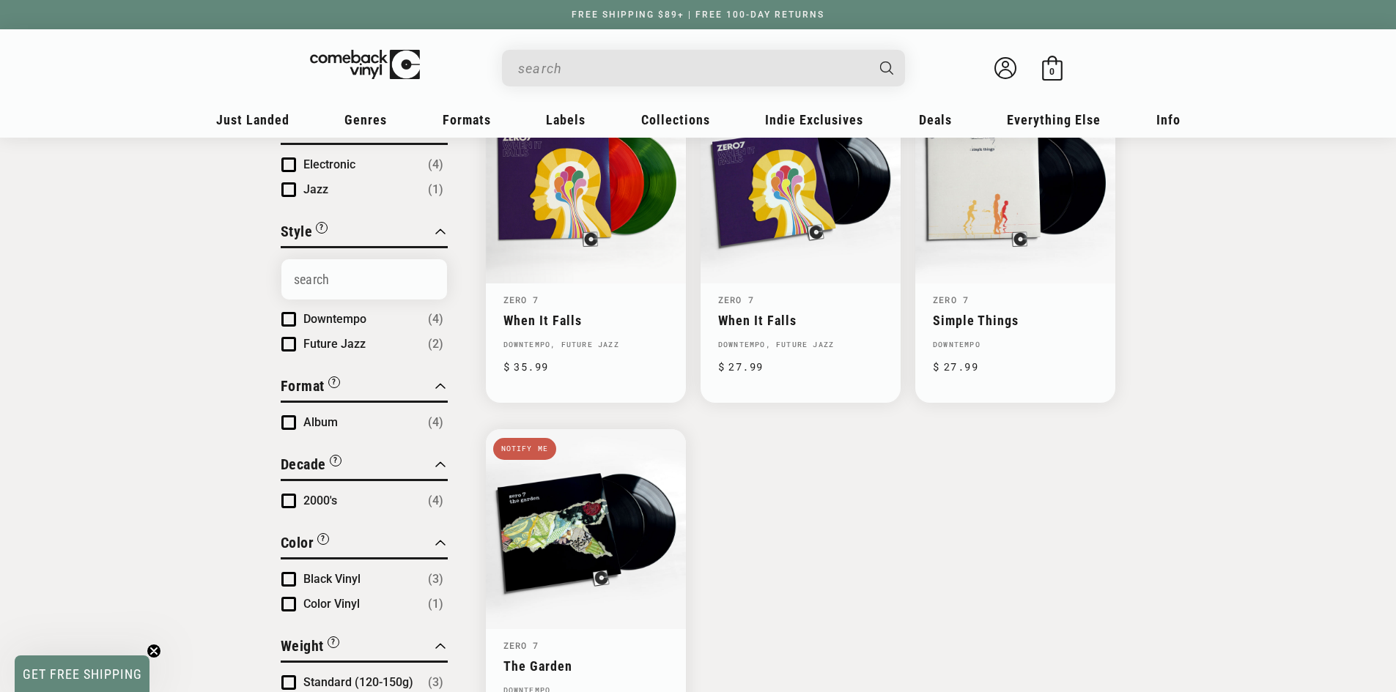
scroll to position [293, 0]
